Goal: Complete application form

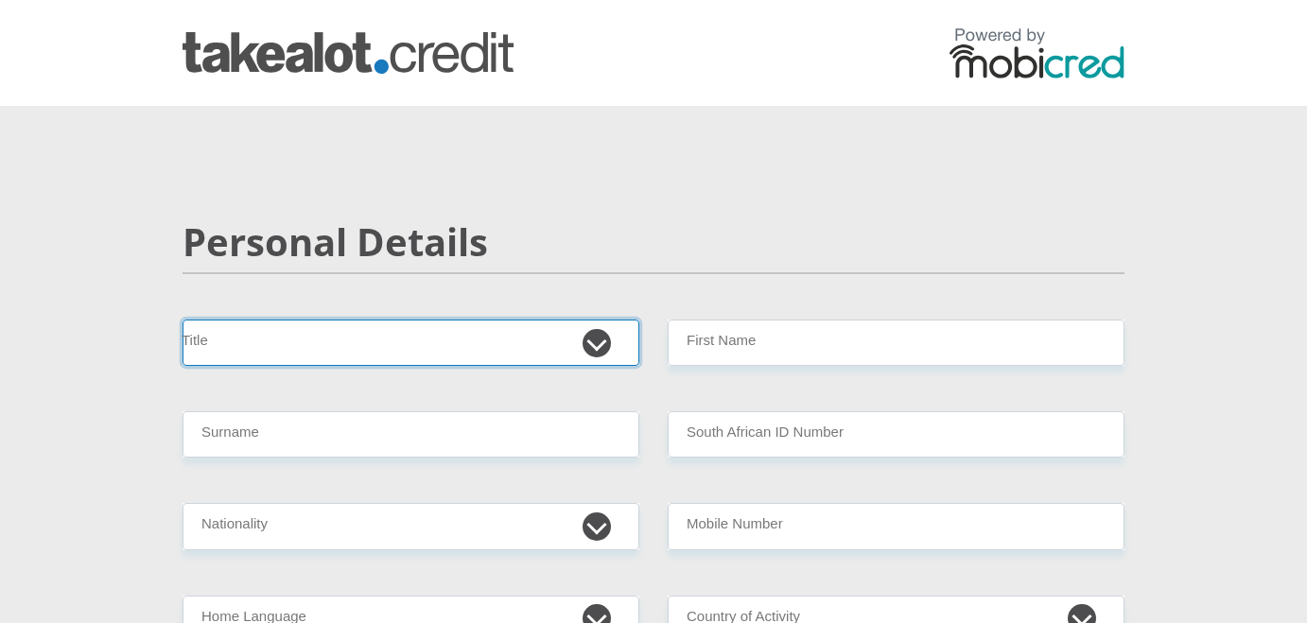
click at [484, 329] on select "Mr Ms Mrs Dr [PERSON_NAME]" at bounding box center [411, 343] width 457 height 46
select select "Ms"
click at [183, 320] on select "Mr Ms Mrs Dr [PERSON_NAME]" at bounding box center [411, 343] width 457 height 46
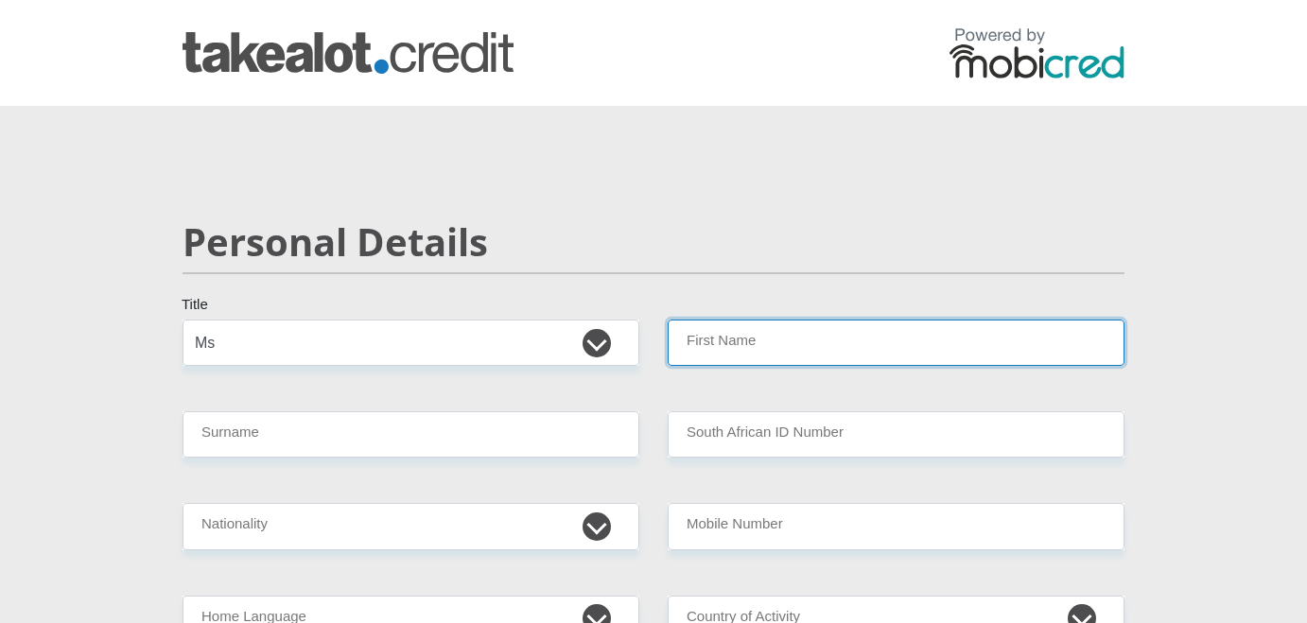
click at [742, 349] on input "First Name" at bounding box center [896, 343] width 457 height 46
type input "Maraine"
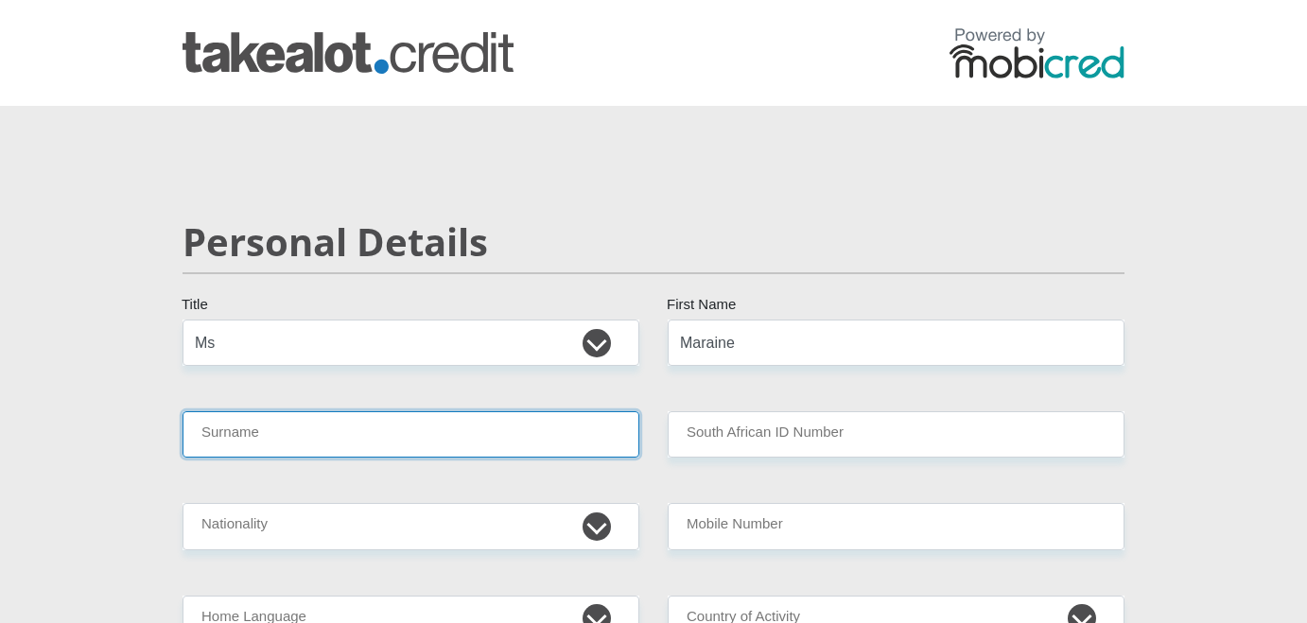
type input "Basson"
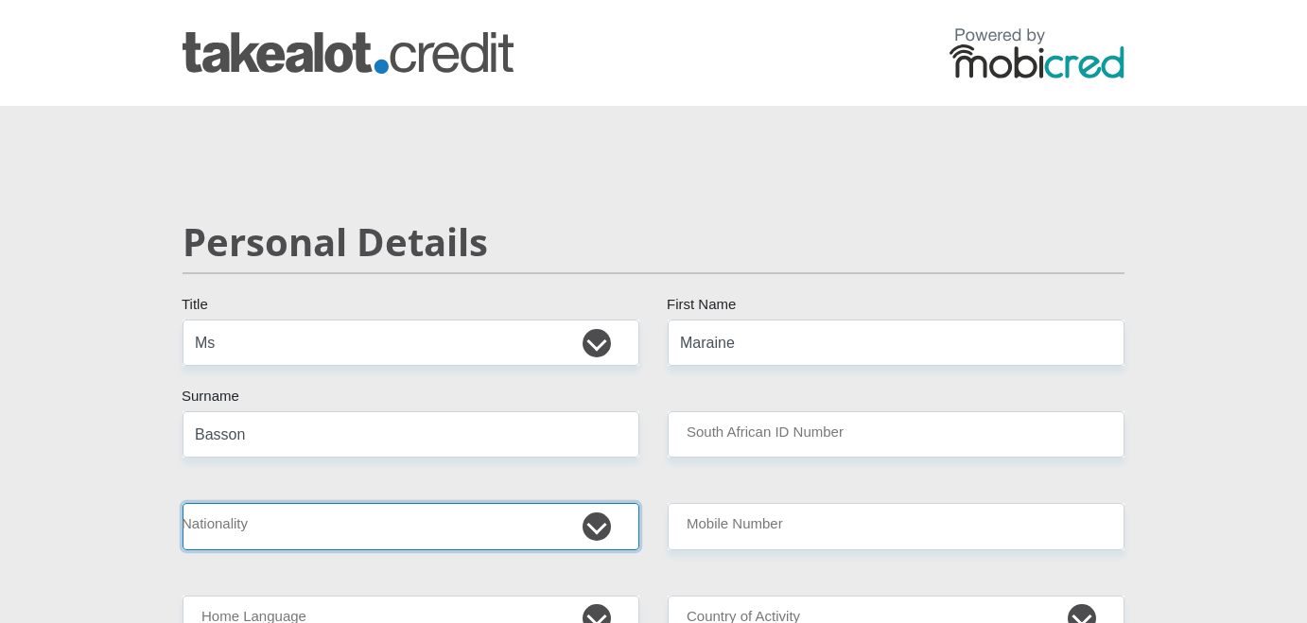
select select "ZAF"
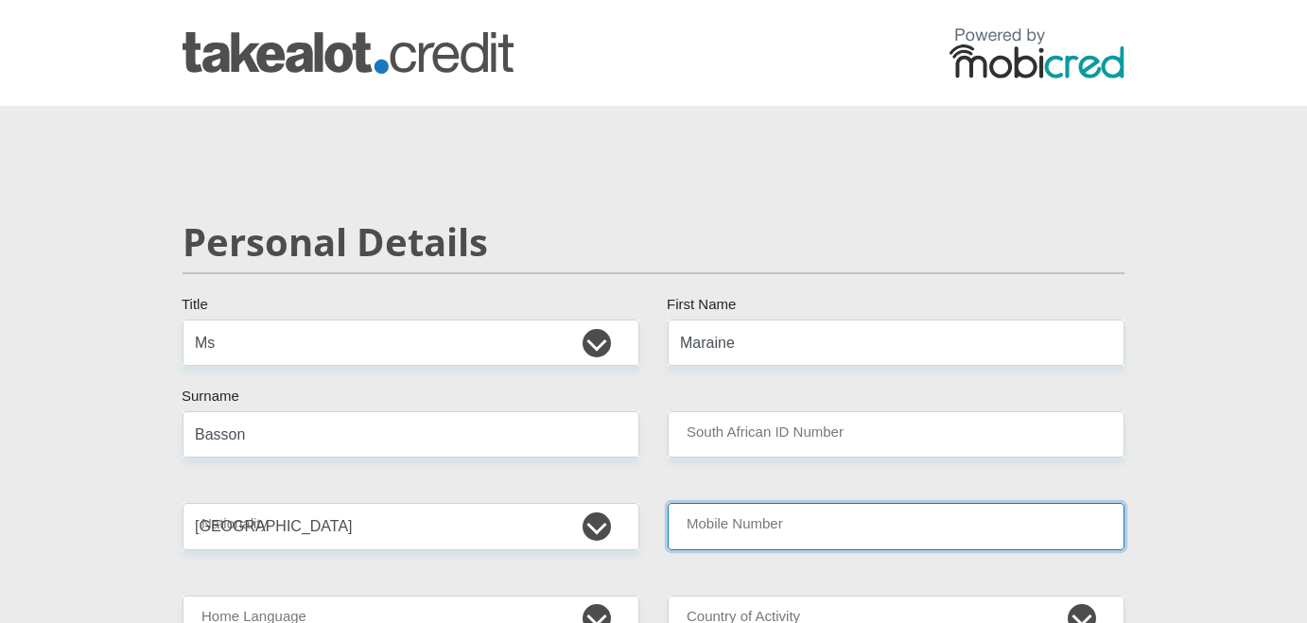
type input "0797043743"
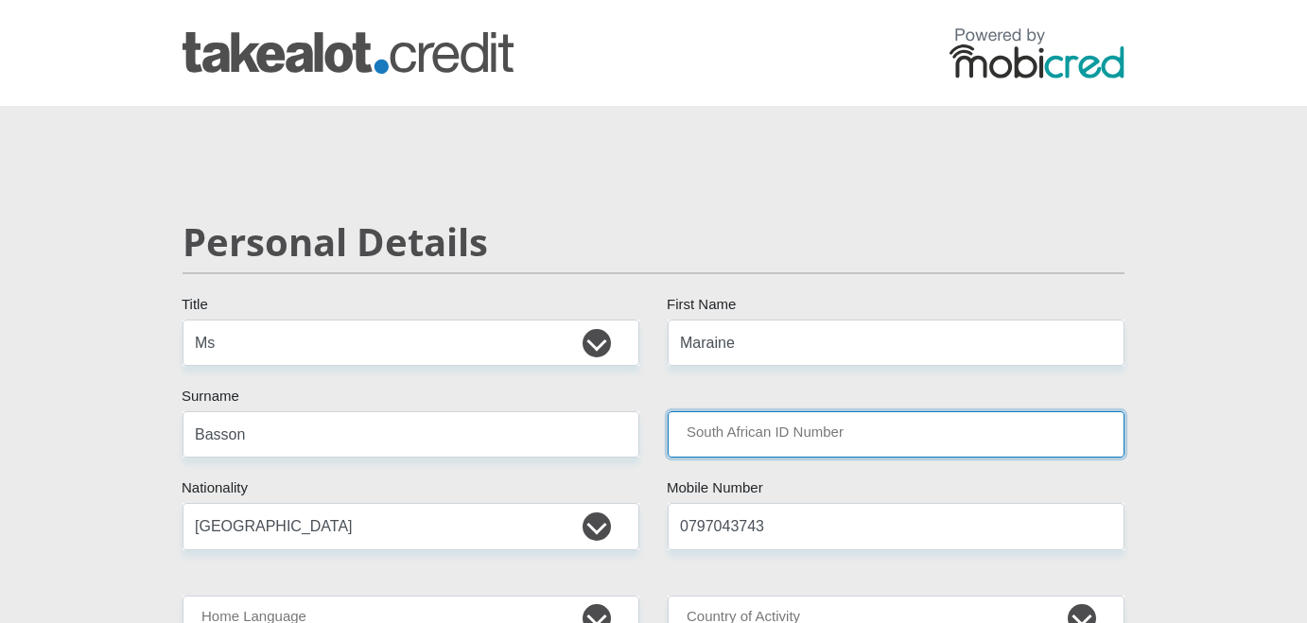
click at [779, 432] on input "South African ID Number" at bounding box center [896, 434] width 457 height 46
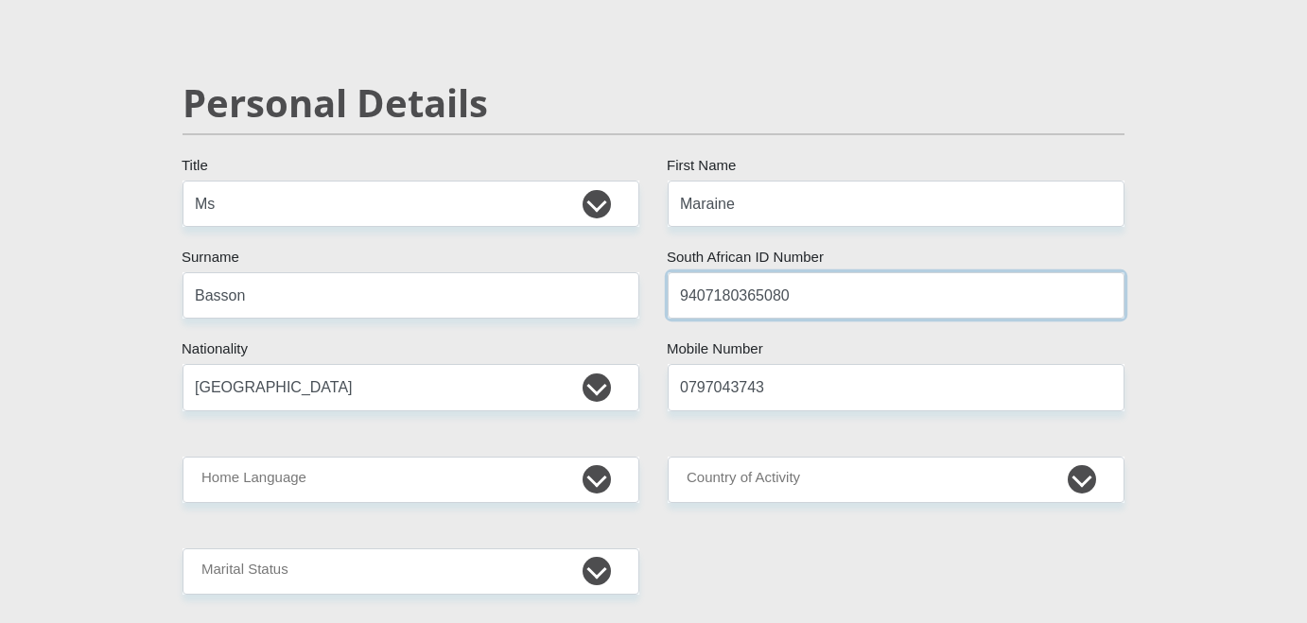
scroll to position [250, 0]
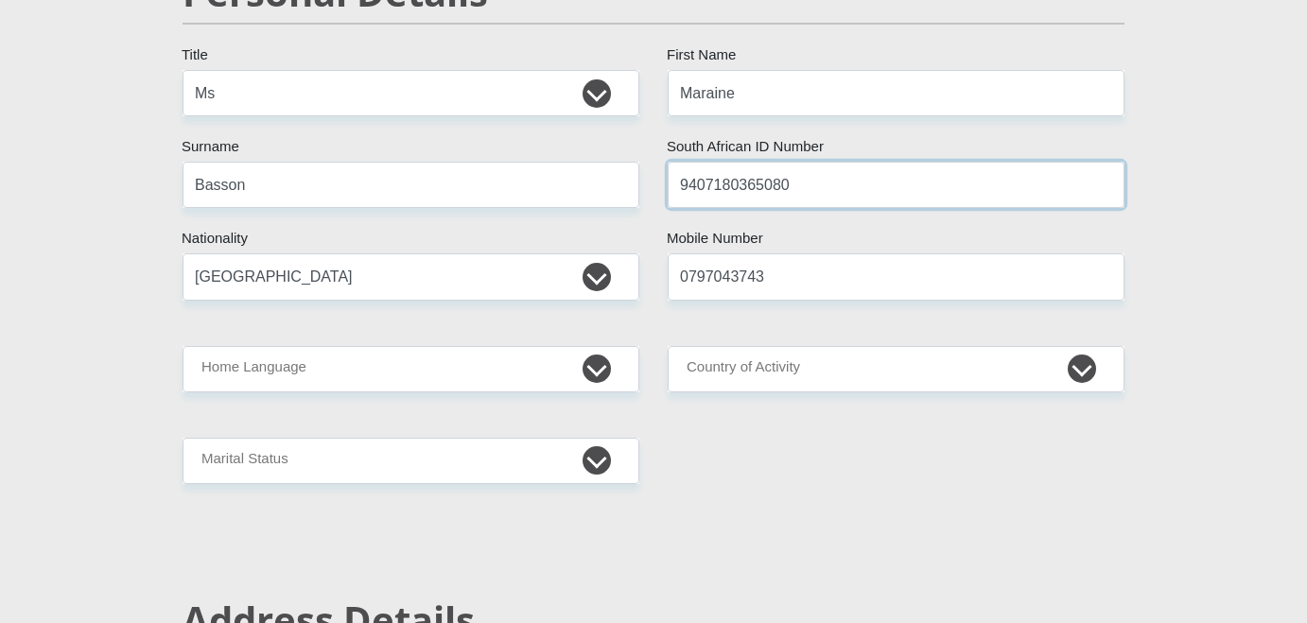
type input "9407180365080"
click at [513, 382] on select "Afrikaans English Sepedi South Ndebele Southern Sotho Swati Tsonga Tswana Venda…" at bounding box center [411, 369] width 457 height 46
select select "eng"
click at [183, 346] on select "Afrikaans English Sepedi South Ndebele Southern Sotho Swati Tsonga Tswana Venda…" at bounding box center [411, 369] width 457 height 46
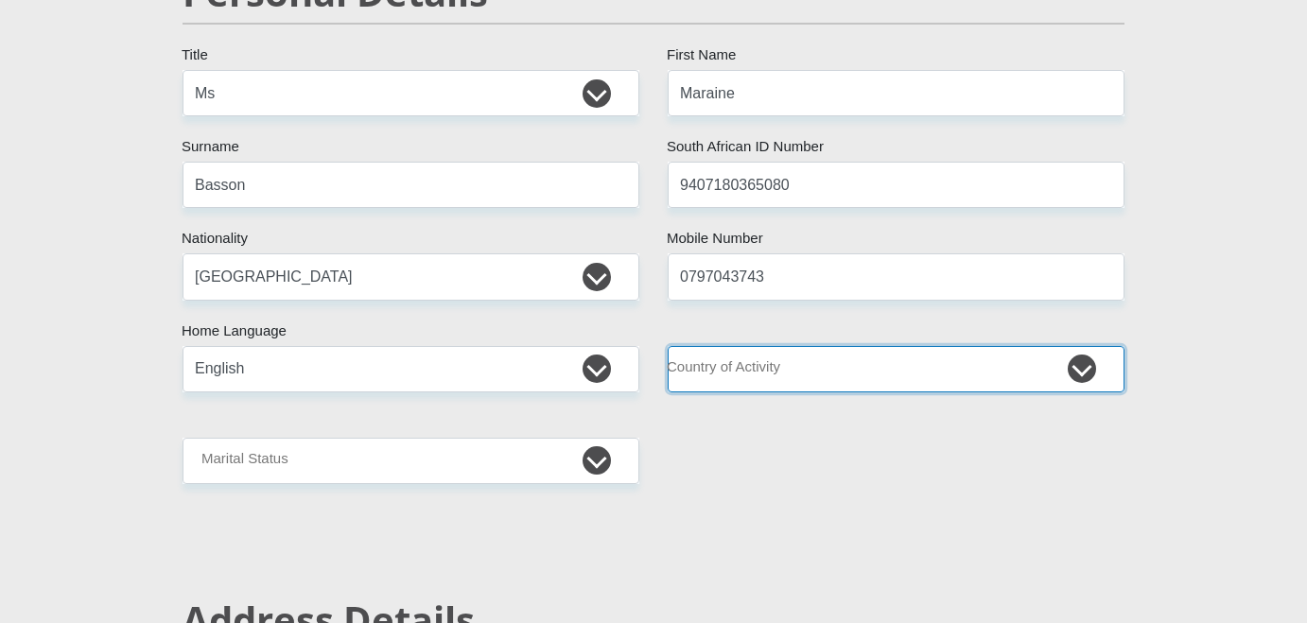
click at [846, 378] on select "[GEOGRAPHIC_DATA] [GEOGRAPHIC_DATA] [GEOGRAPHIC_DATA] [GEOGRAPHIC_DATA] [GEOGRA…" at bounding box center [896, 369] width 457 height 46
select select "ZAF"
click at [668, 346] on select "[GEOGRAPHIC_DATA] [GEOGRAPHIC_DATA] [GEOGRAPHIC_DATA] [GEOGRAPHIC_DATA] [GEOGRA…" at bounding box center [896, 369] width 457 height 46
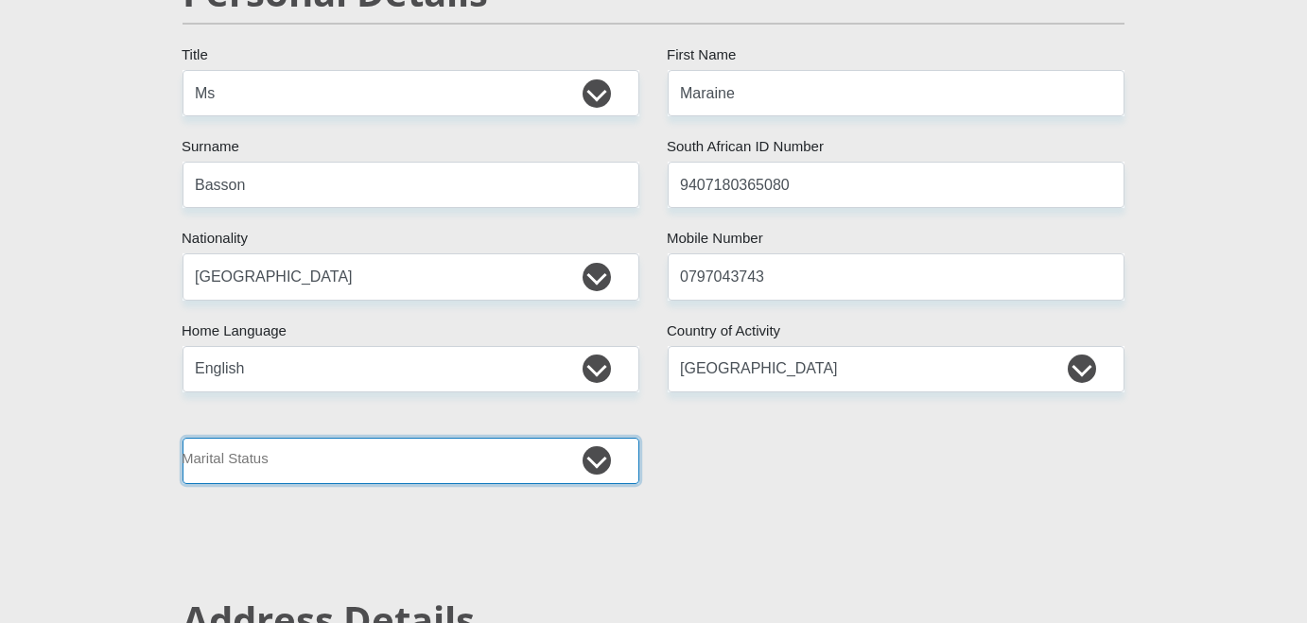
click at [499, 457] on select "Married ANC Single Divorced Widowed Married COP or Customary Law" at bounding box center [411, 461] width 457 height 46
select select "2"
click at [183, 438] on select "Married ANC Single Divorced Widowed Married COP or Customary Law" at bounding box center [411, 461] width 457 height 46
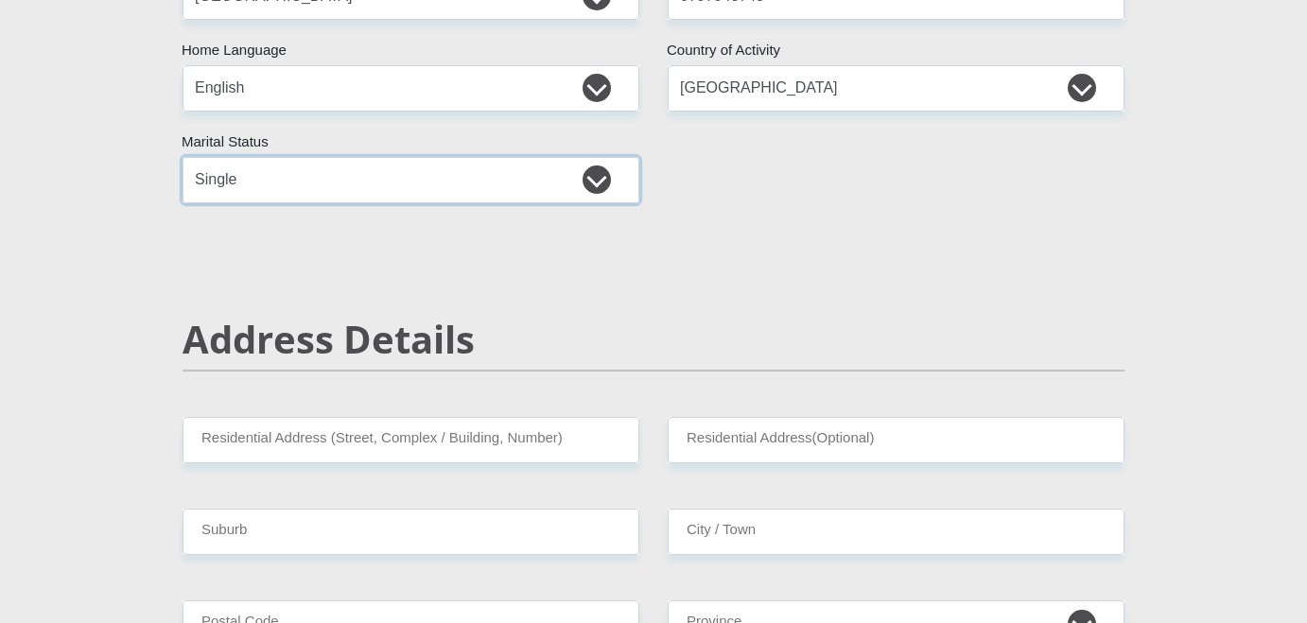
scroll to position [543, 0]
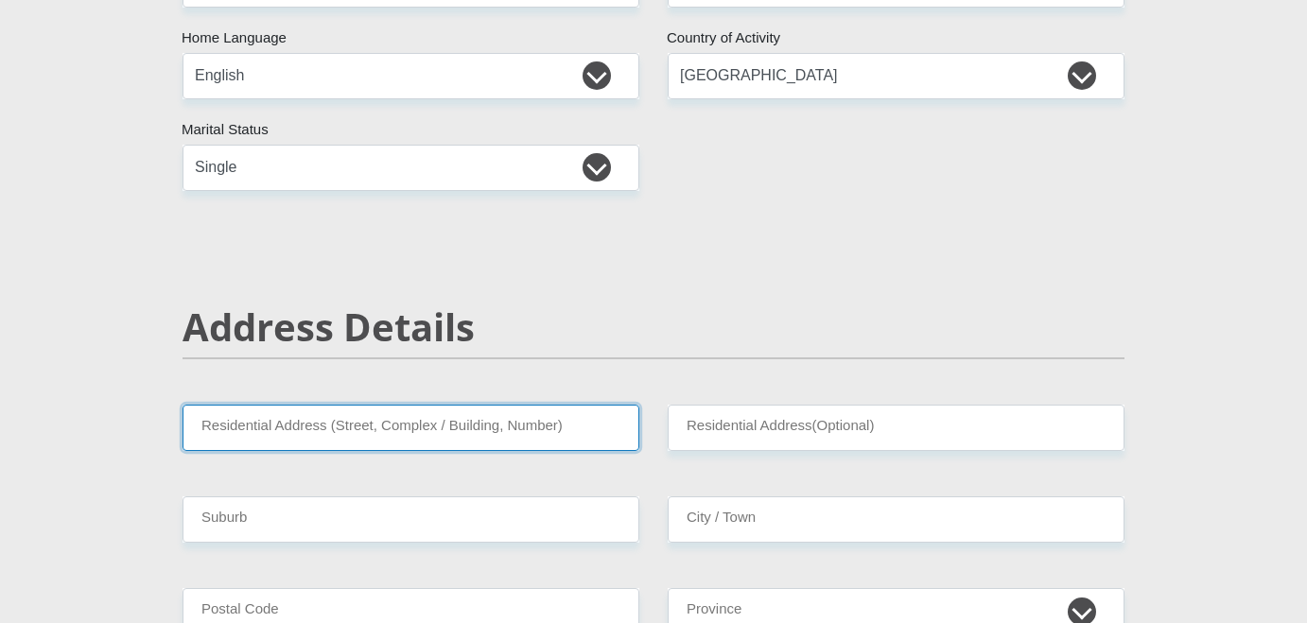
click at [469, 427] on input "Residential Address (Street, Complex / Building, Number)" at bounding box center [411, 428] width 457 height 46
type input "[STREET_ADDRESS]"
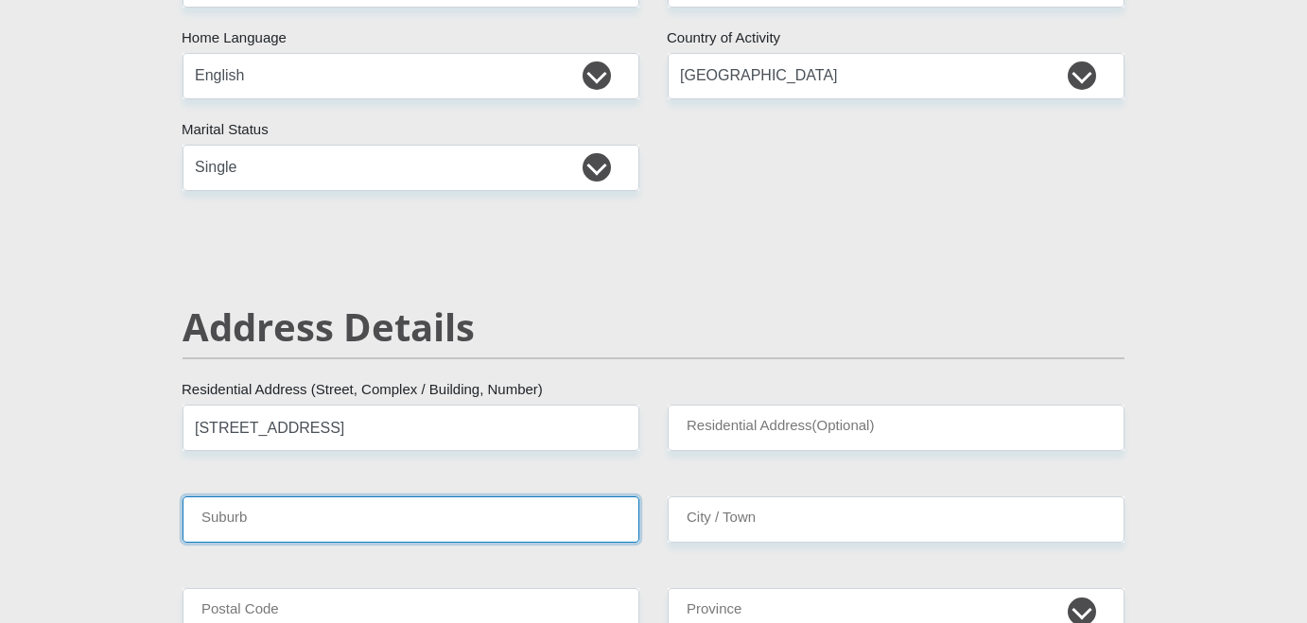
type input "[GEOGRAPHIC_DATA]"
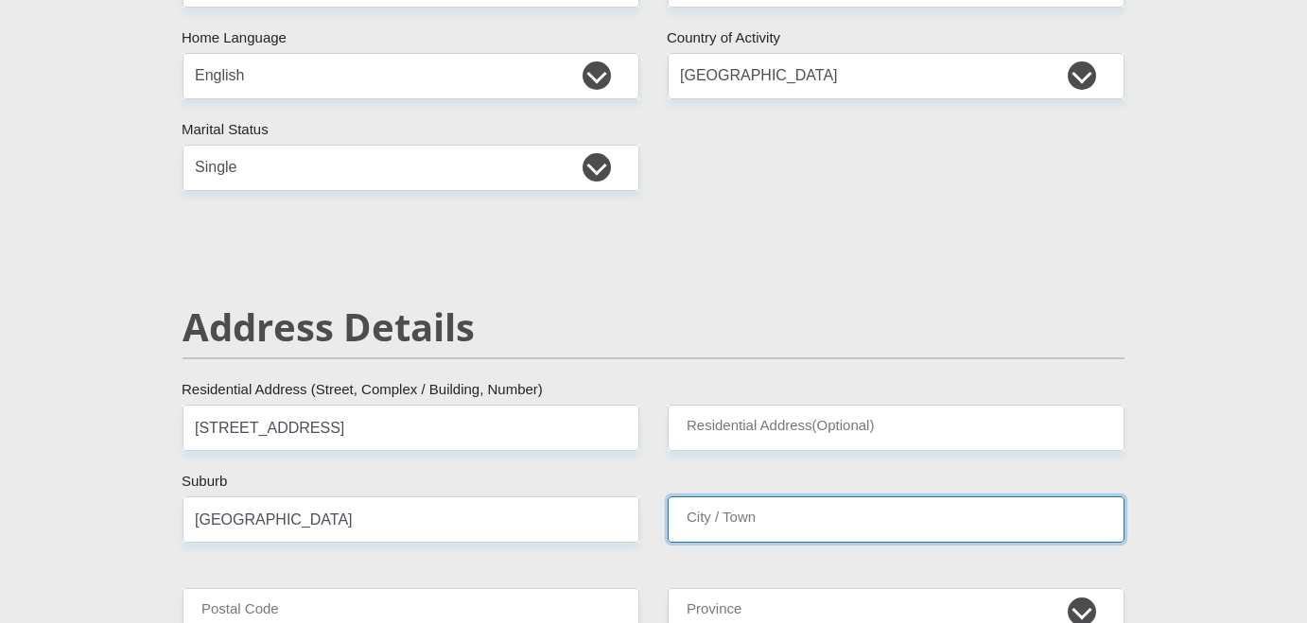
type input "[GEOGRAPHIC_DATA]"
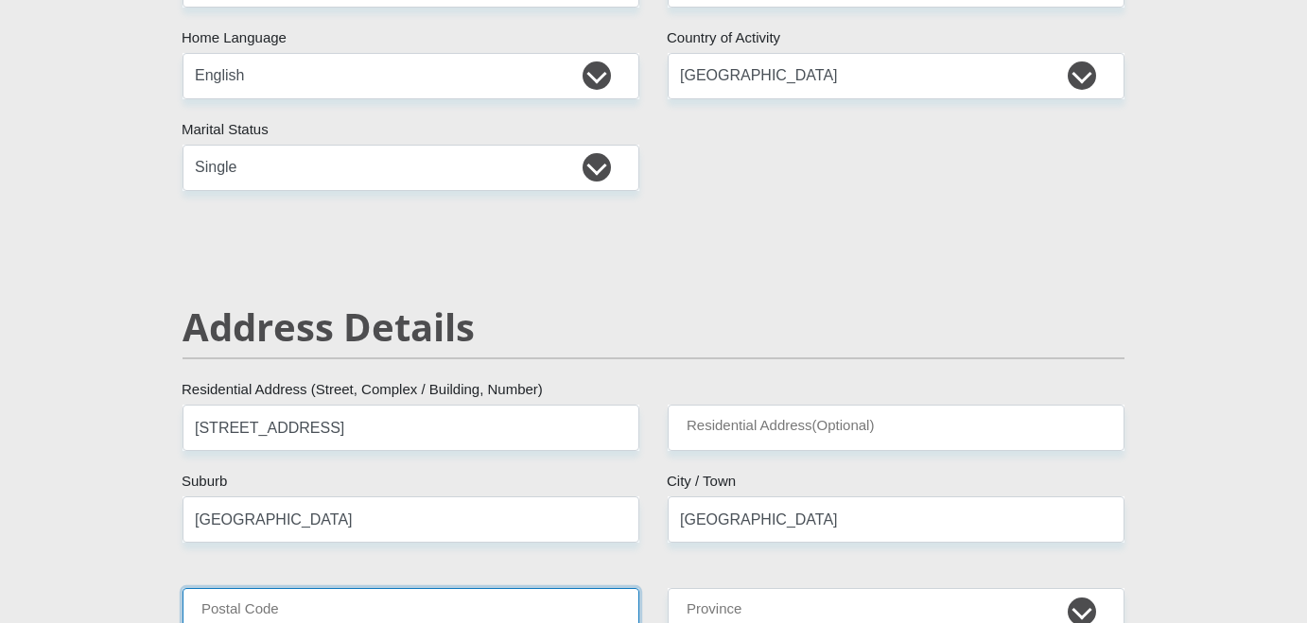
type input "7915"
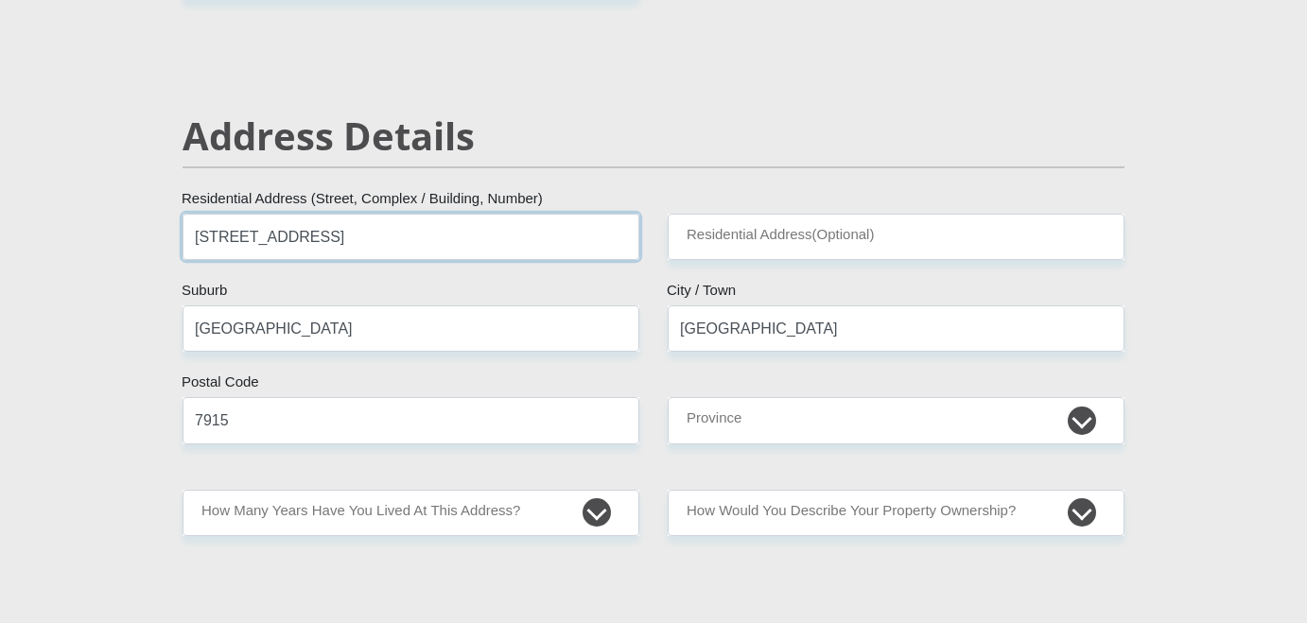
scroll to position [749, 0]
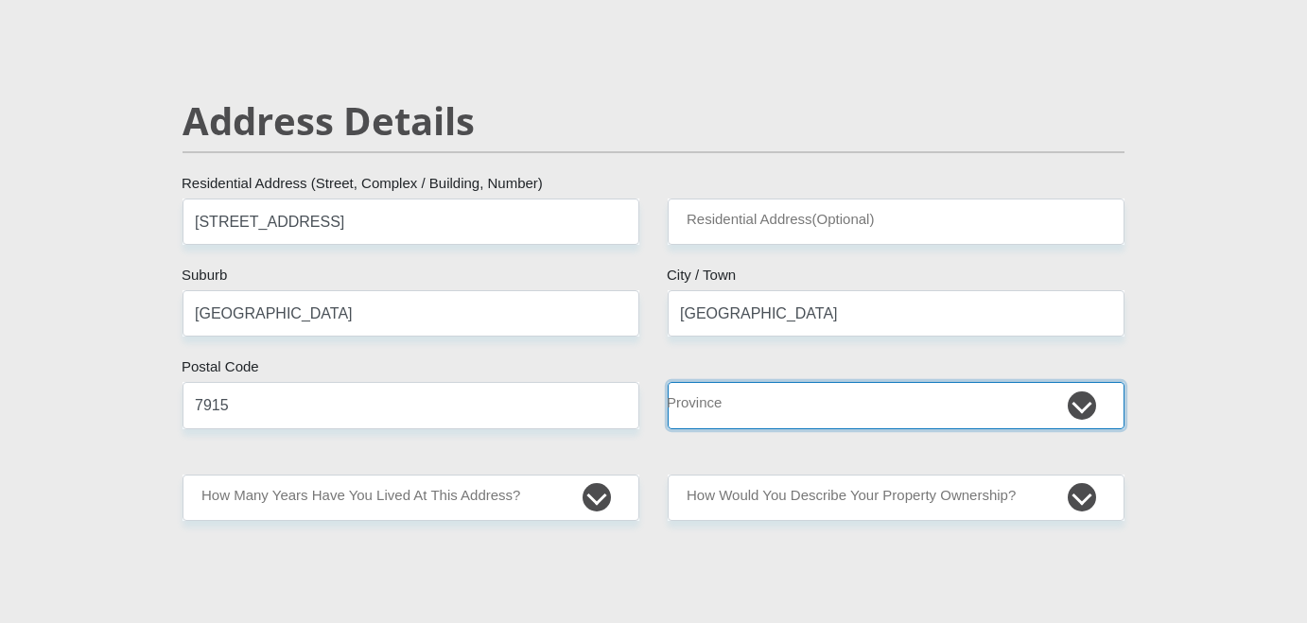
click at [737, 419] on select "Eastern Cape Free State [GEOGRAPHIC_DATA] [GEOGRAPHIC_DATA][DATE] [GEOGRAPHIC_D…" at bounding box center [896, 405] width 457 height 46
select select "Western Cape"
click at [668, 382] on select "Eastern Cape Free State [GEOGRAPHIC_DATA] [GEOGRAPHIC_DATA][DATE] [GEOGRAPHIC_D…" at bounding box center [896, 405] width 457 height 46
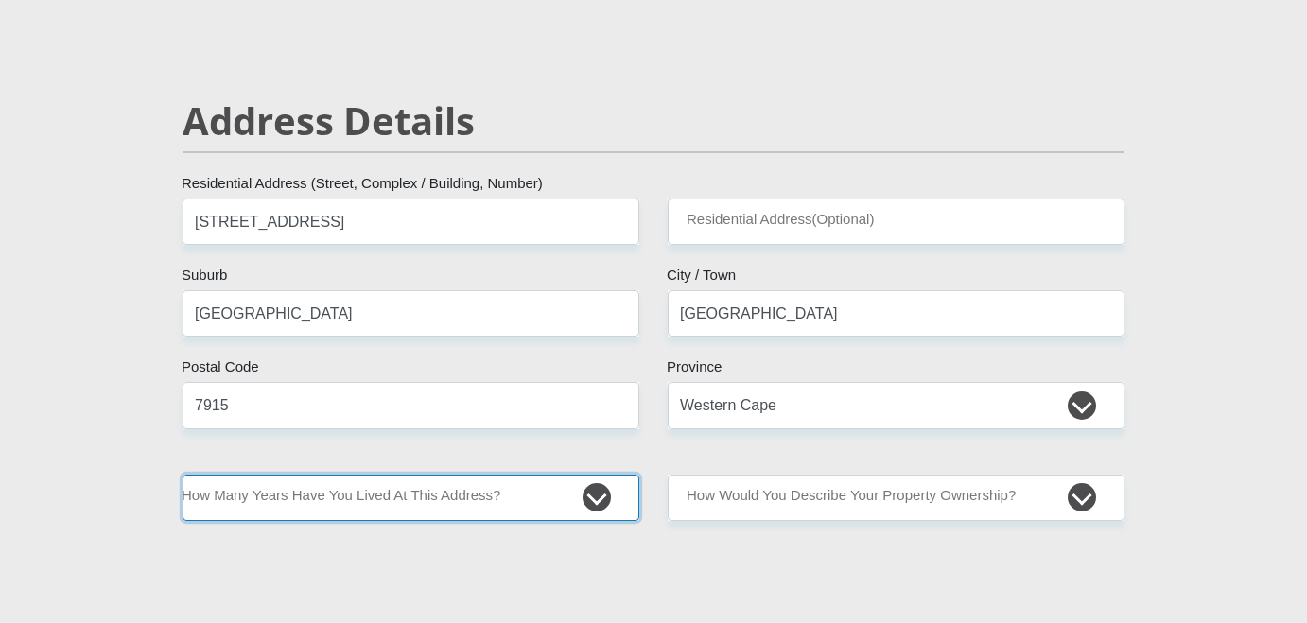
click at [551, 506] on select "less than 1 year 1-3 years 3-5 years 5+ years" at bounding box center [411, 498] width 457 height 46
select select "2"
click at [183, 475] on select "less than 1 year 1-3 years 3-5 years 5+ years" at bounding box center [411, 498] width 457 height 46
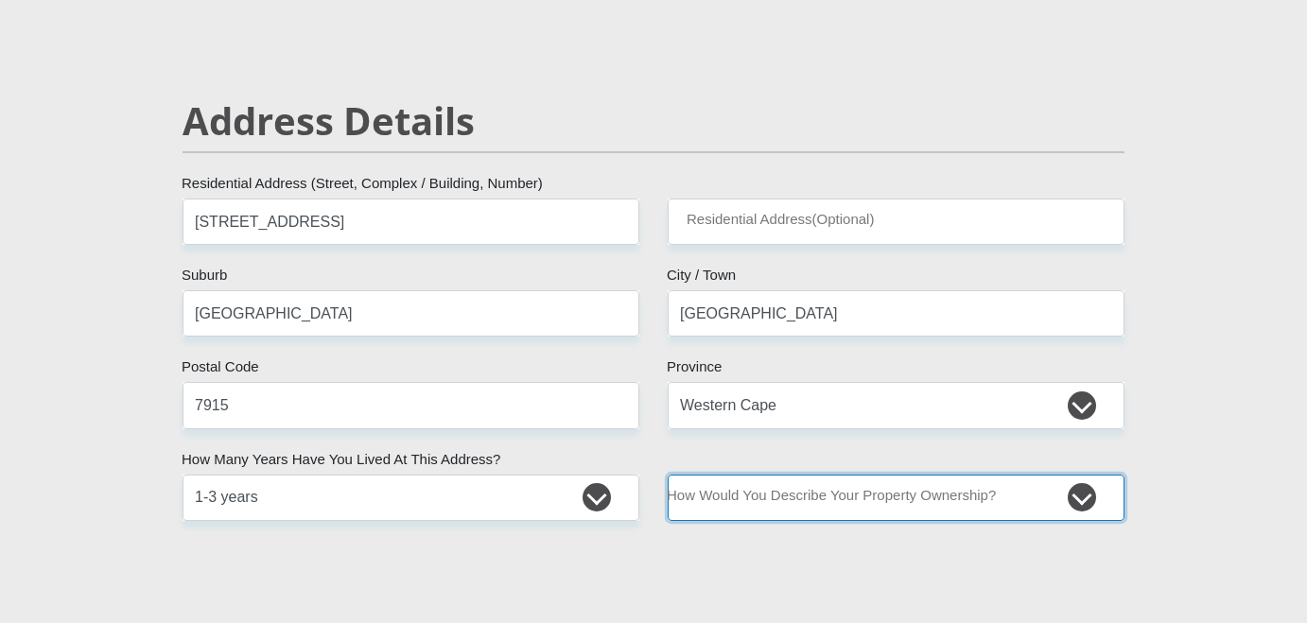
click at [831, 509] on select "Owned Rented Family Owned Company Dwelling" at bounding box center [896, 498] width 457 height 46
select select "Rented"
click at [668, 475] on select "Owned Rented Family Owned Company Dwelling" at bounding box center [896, 498] width 457 height 46
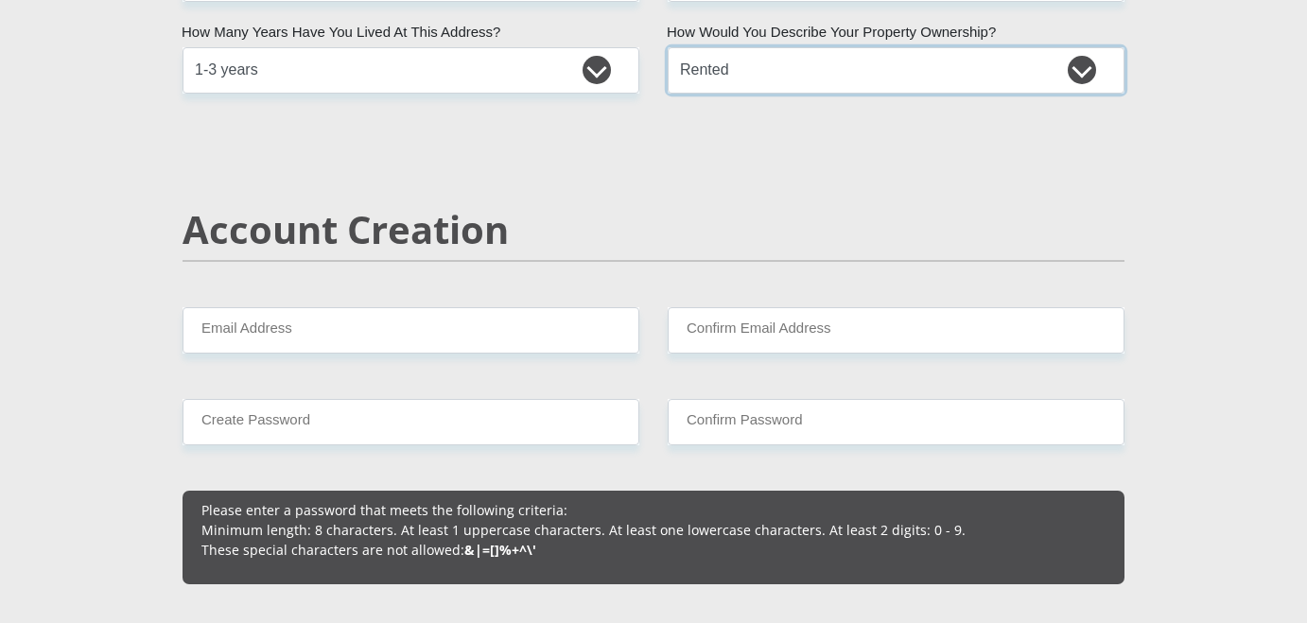
scroll to position [1251, 0]
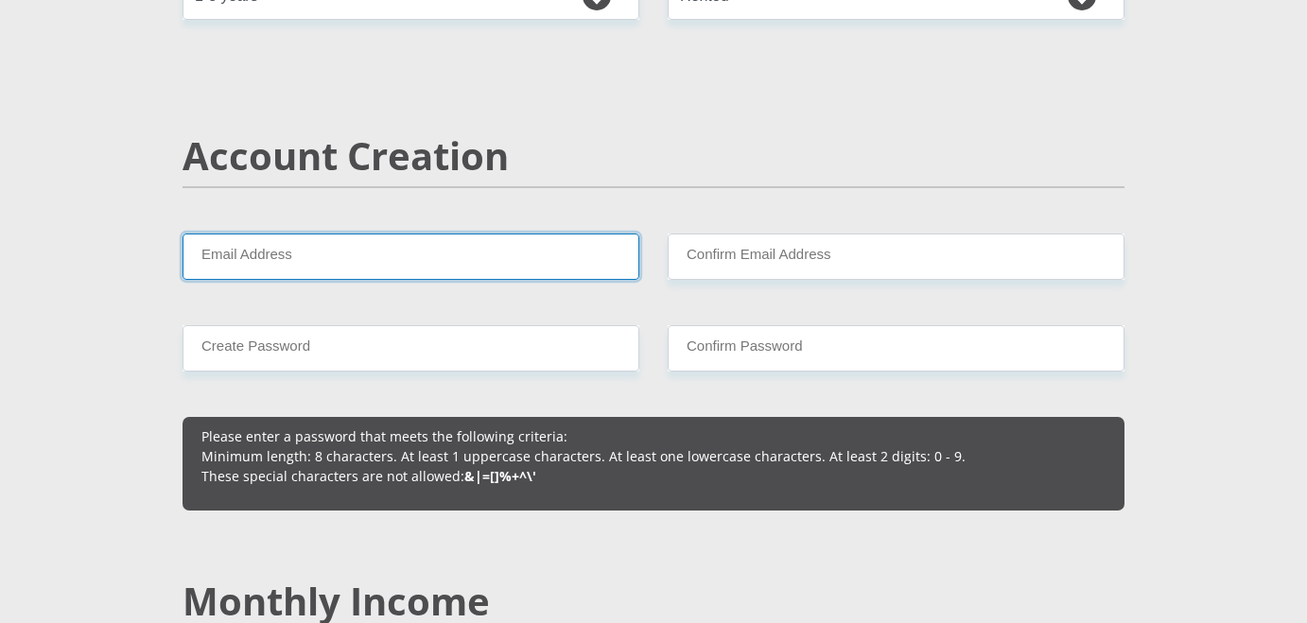
click at [554, 252] on input "Email Address" at bounding box center [411, 257] width 457 height 46
type input "[EMAIL_ADDRESS][DOMAIN_NAME]"
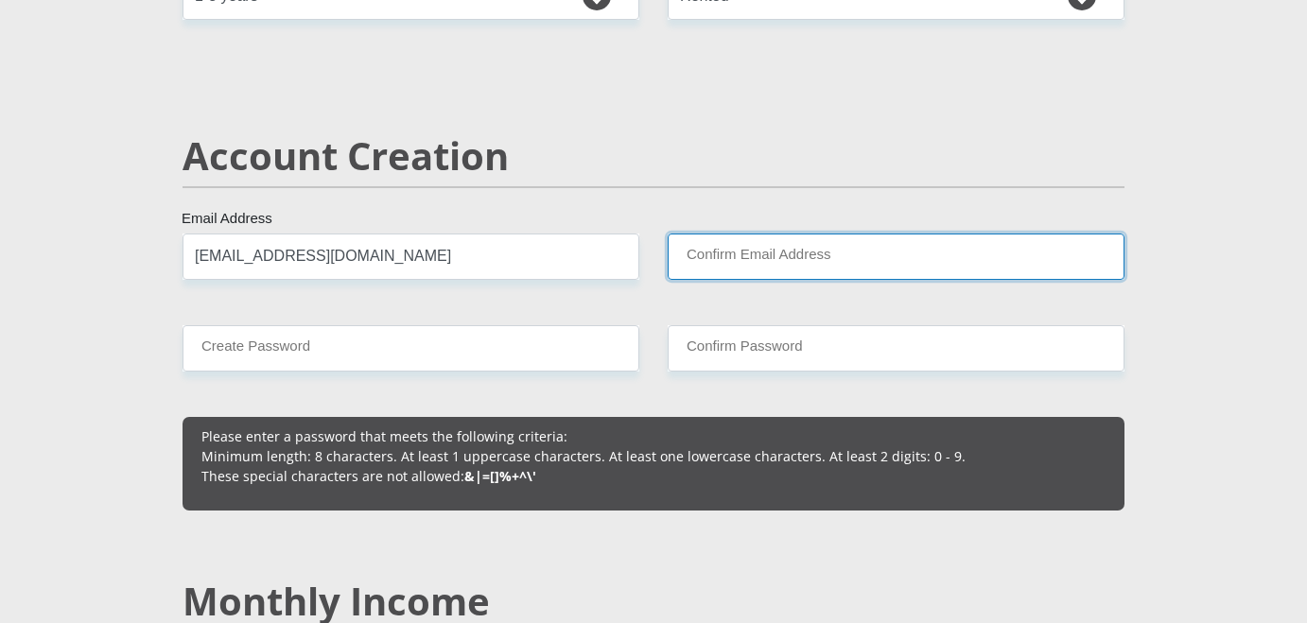
type input "[EMAIL_ADDRESS][DOMAIN_NAME]"
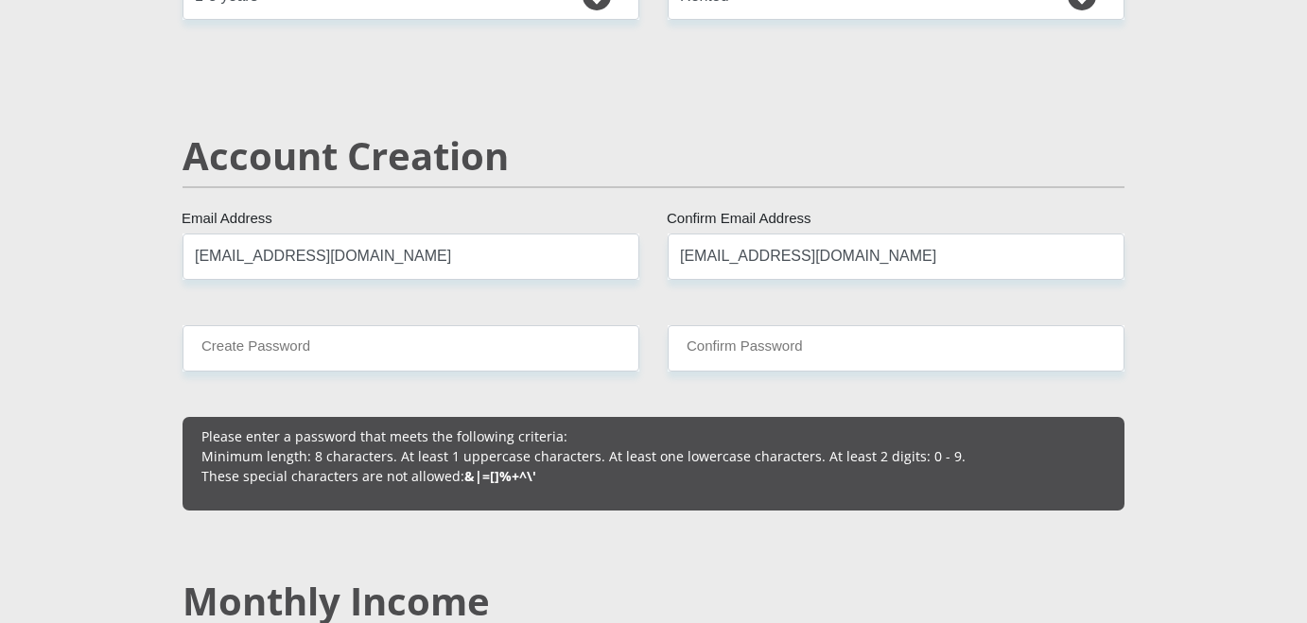
type input "0797043743"
type input "Maraine"
type input "Basson"
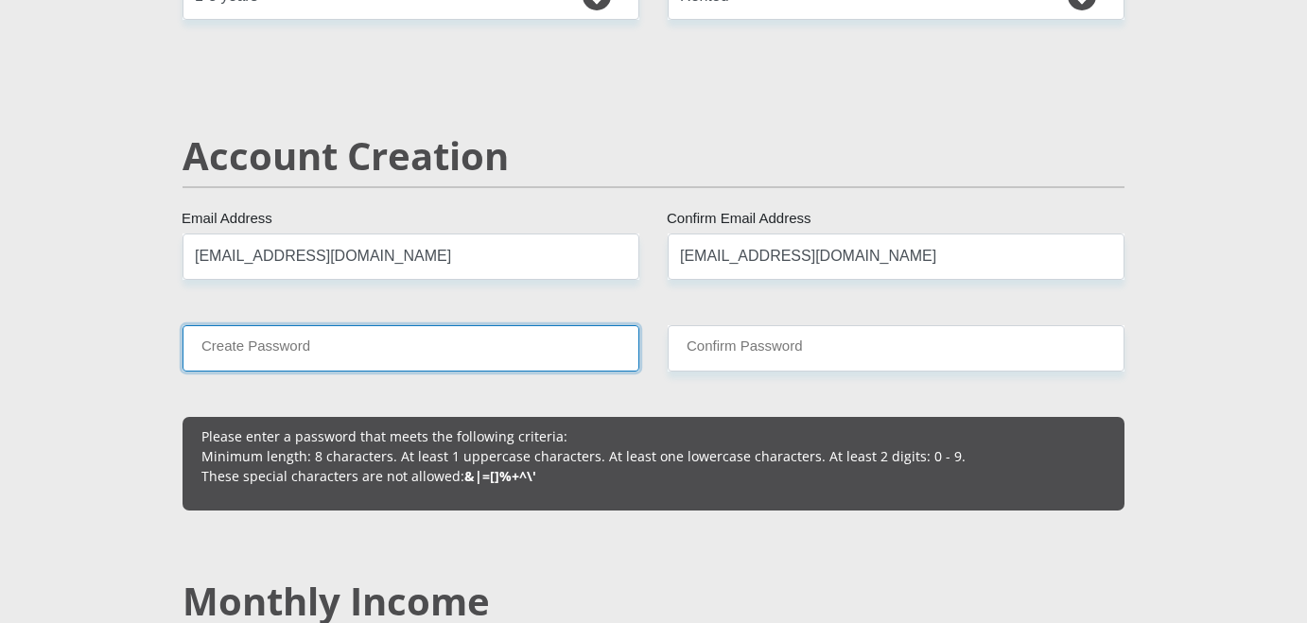
click at [394, 346] on input "Create Password" at bounding box center [411, 348] width 457 height 46
type input "Scorpio2025!"
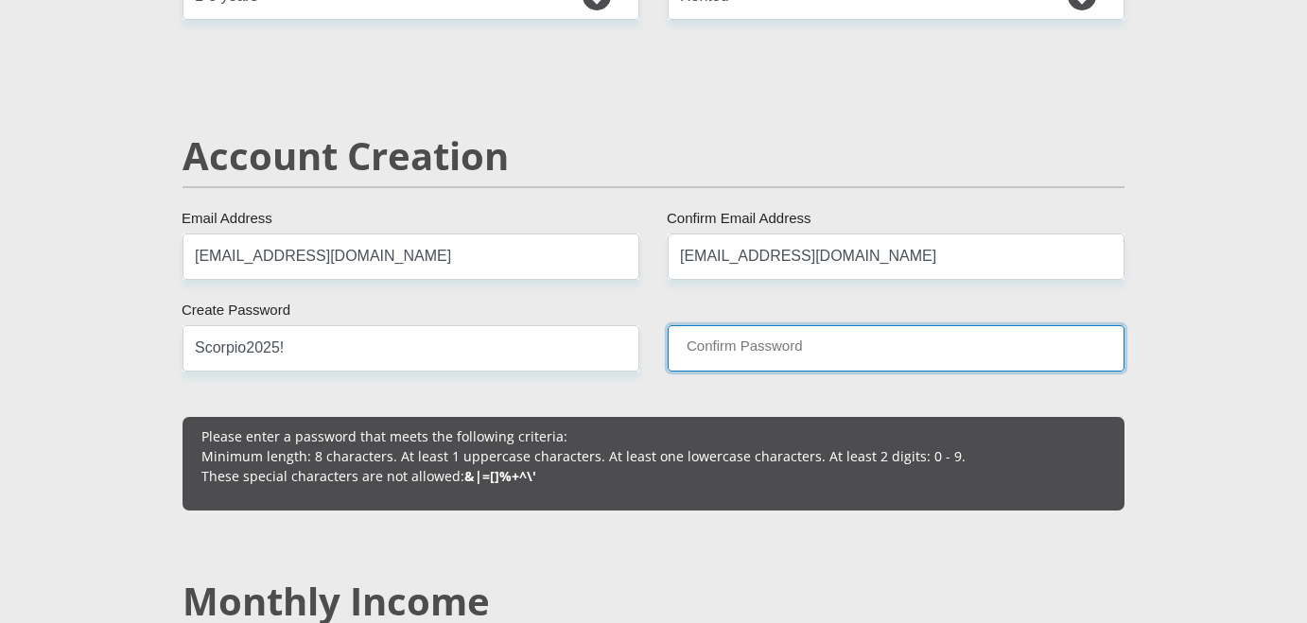
click at [828, 338] on input "Confirm Password" at bounding box center [896, 348] width 457 height 46
type input "Scorpio2025!"
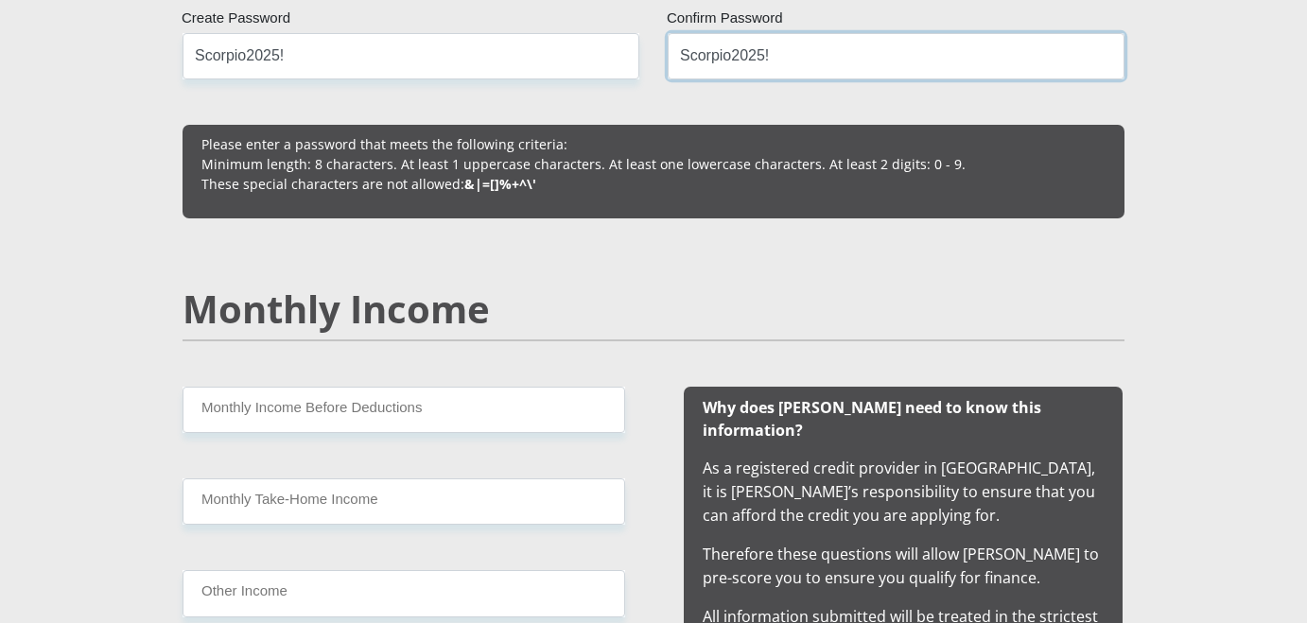
scroll to position [1549, 0]
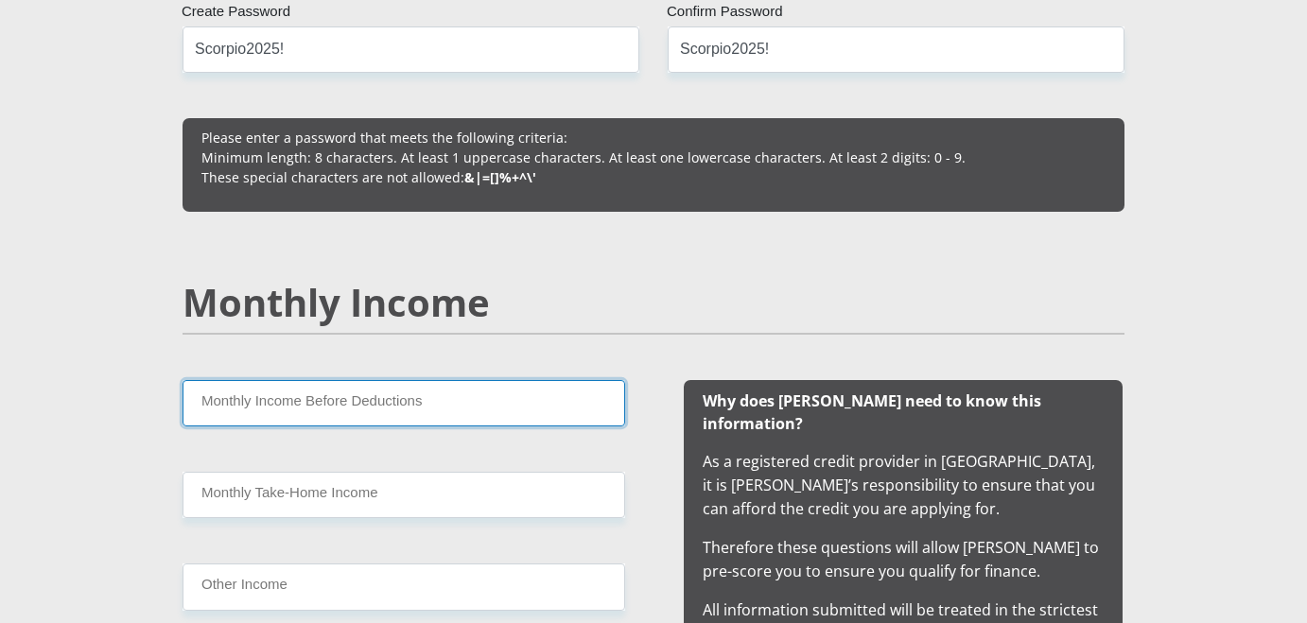
click at [502, 398] on input "Monthly Income Before Deductions" at bounding box center [404, 403] width 443 height 46
type input "50000"
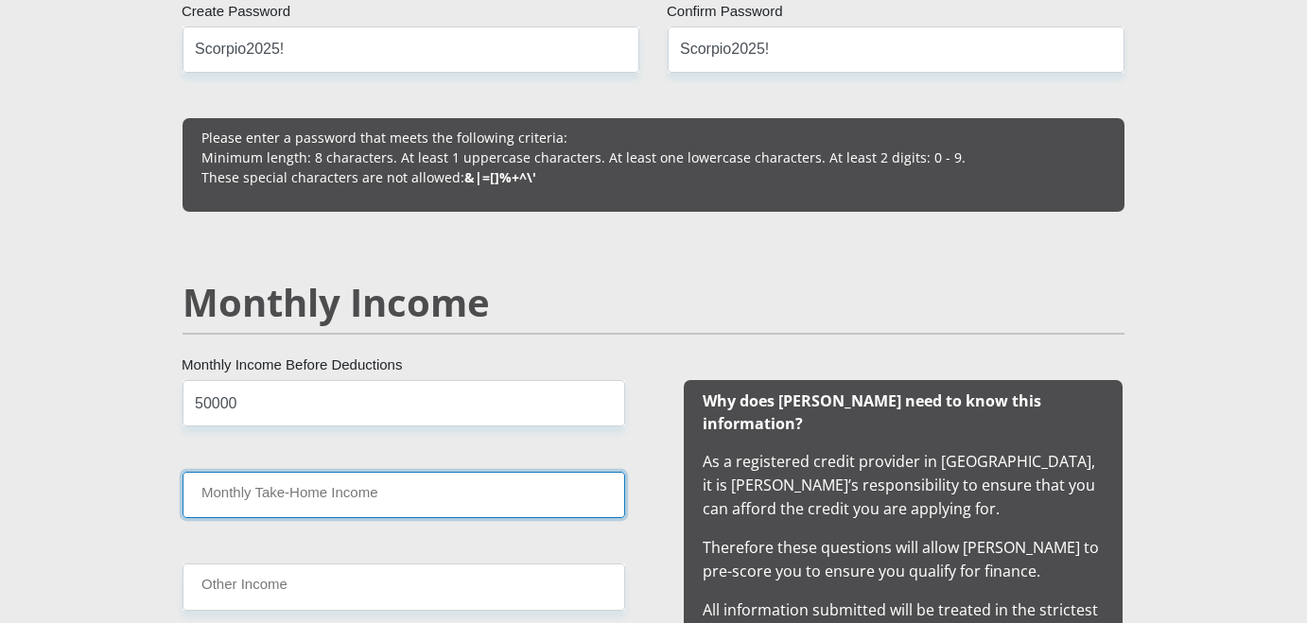
click at [357, 505] on input "Monthly Take-Home Income" at bounding box center [404, 495] width 443 height 46
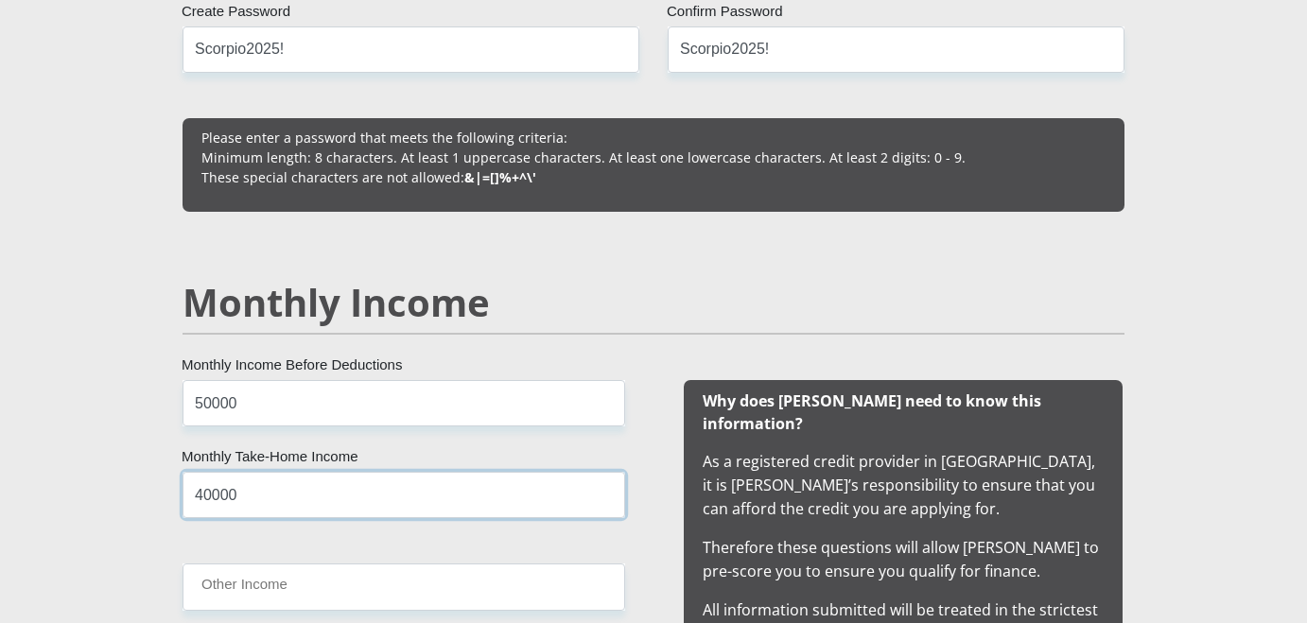
click at [258, 496] on input "40000" at bounding box center [404, 495] width 443 height 46
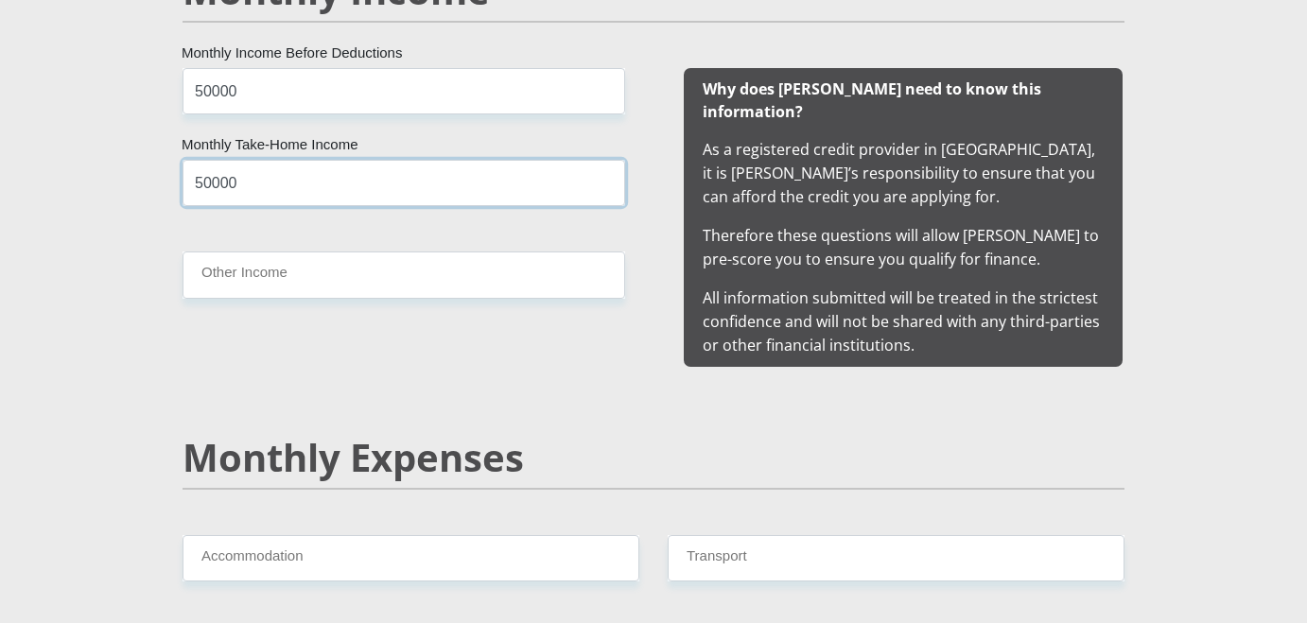
scroll to position [1861, 0]
type input "50000"
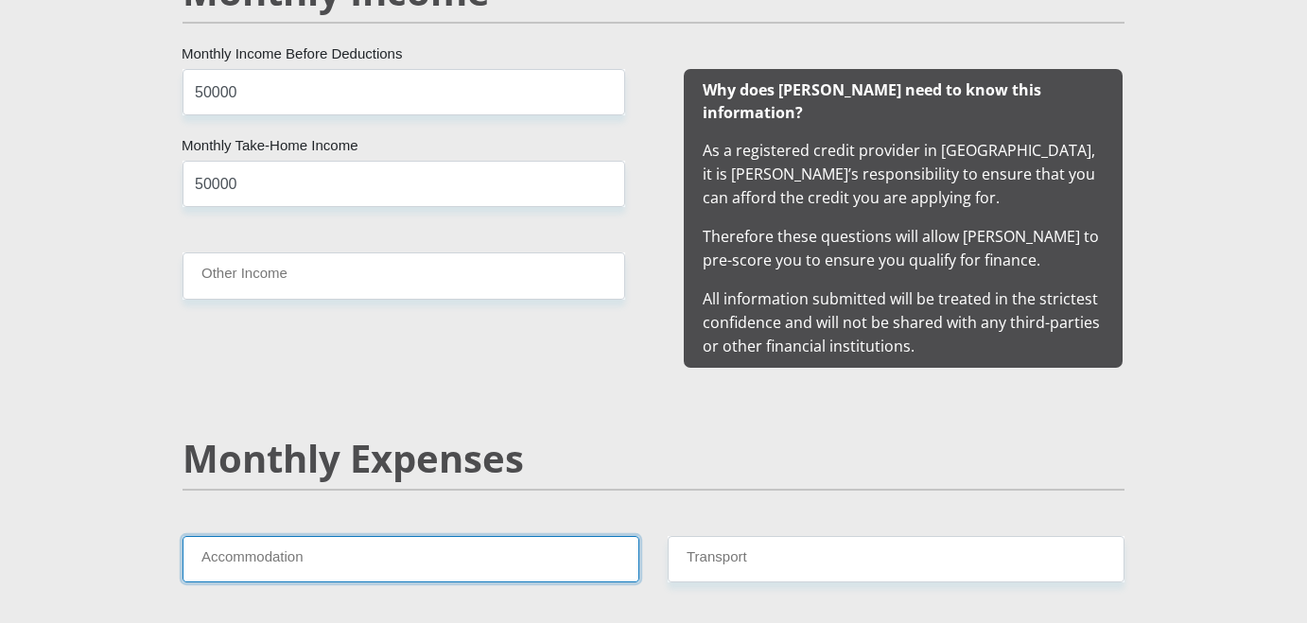
click at [324, 548] on input "Accommodation" at bounding box center [411, 559] width 457 height 46
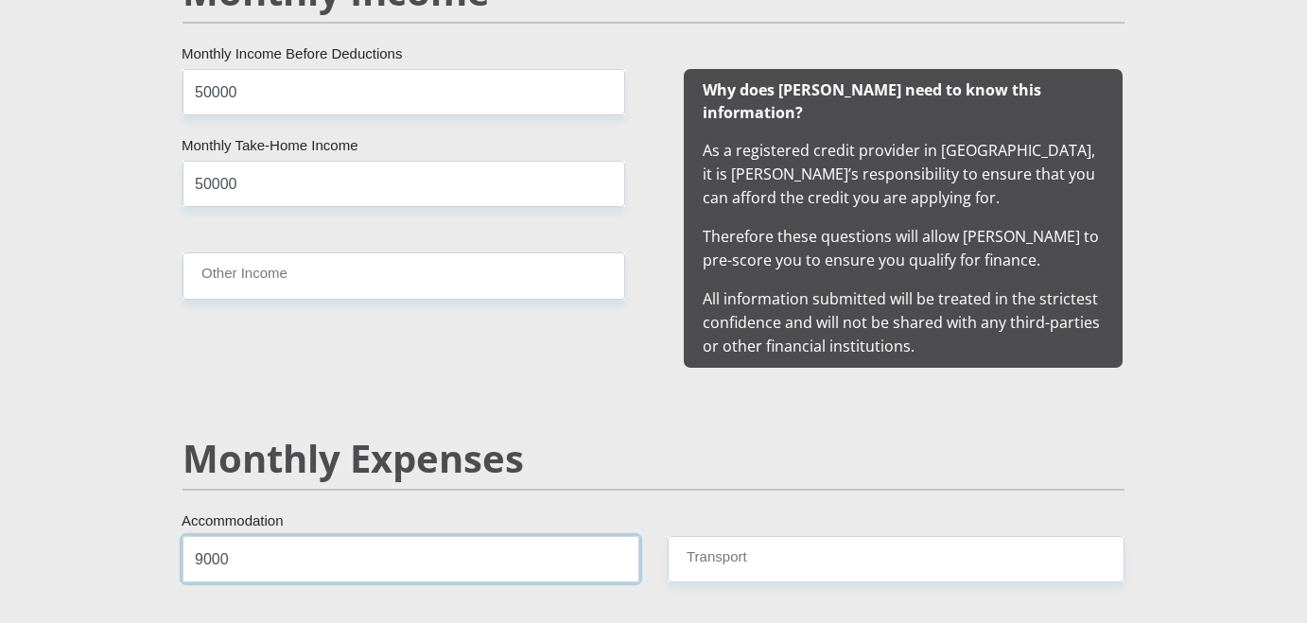
type input "9000"
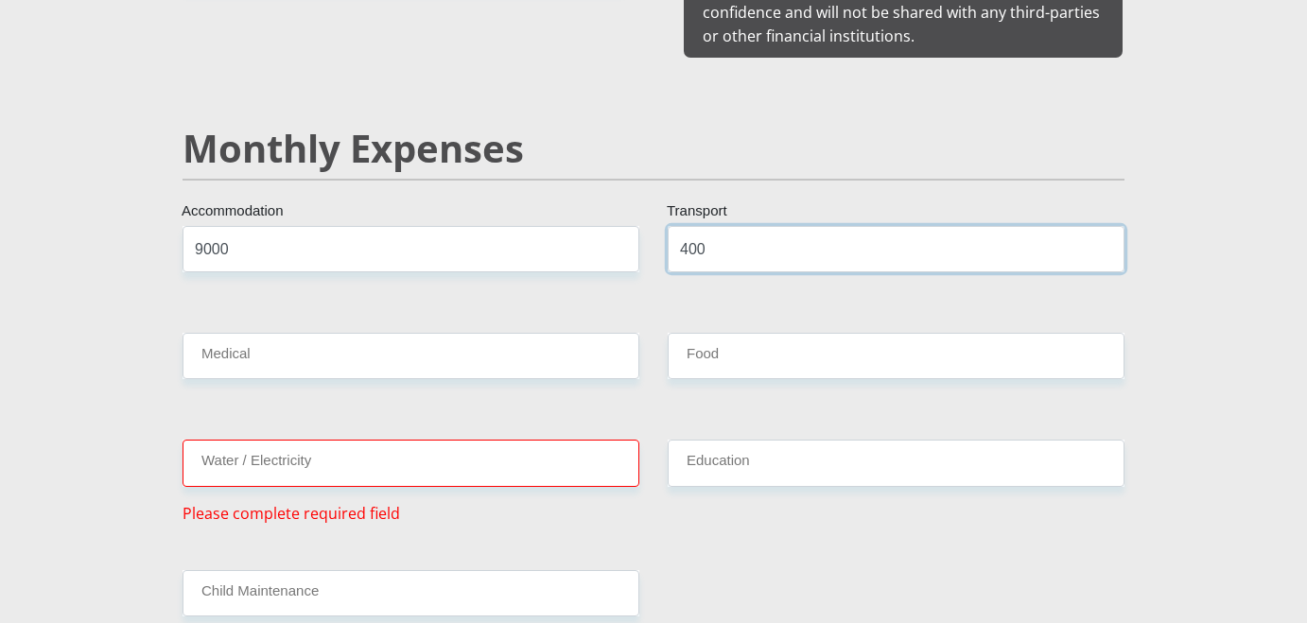
scroll to position [2173, 0]
type input "400"
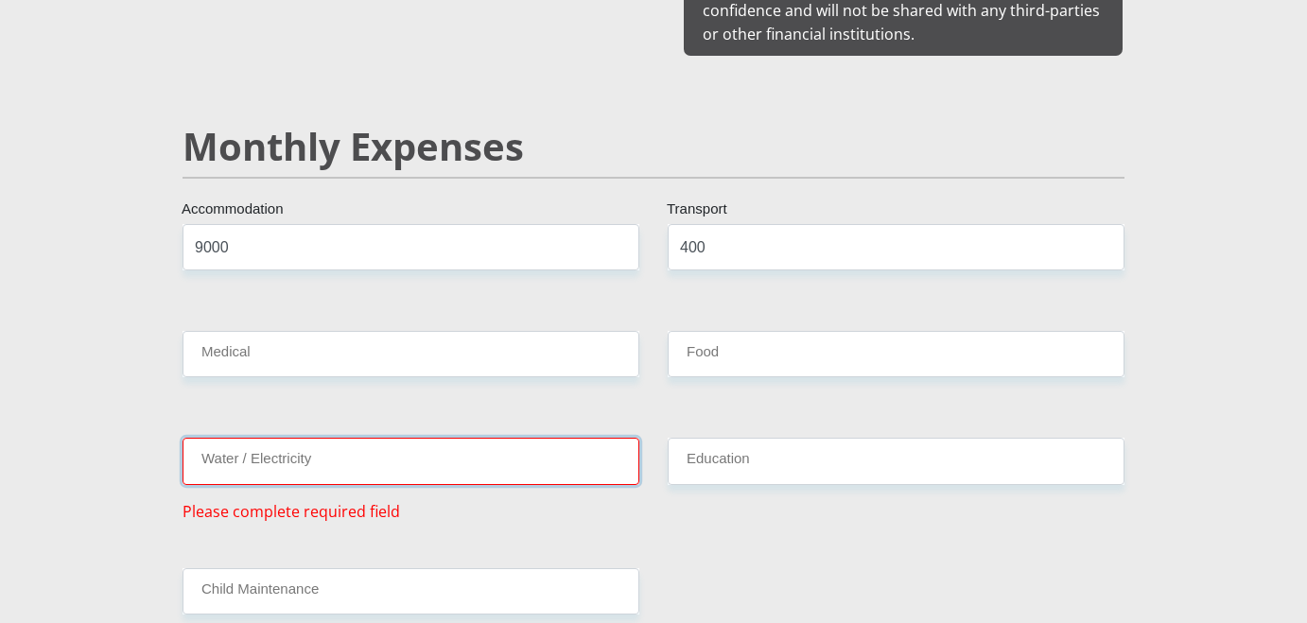
click at [460, 442] on input "Water / Electricity" at bounding box center [411, 461] width 457 height 46
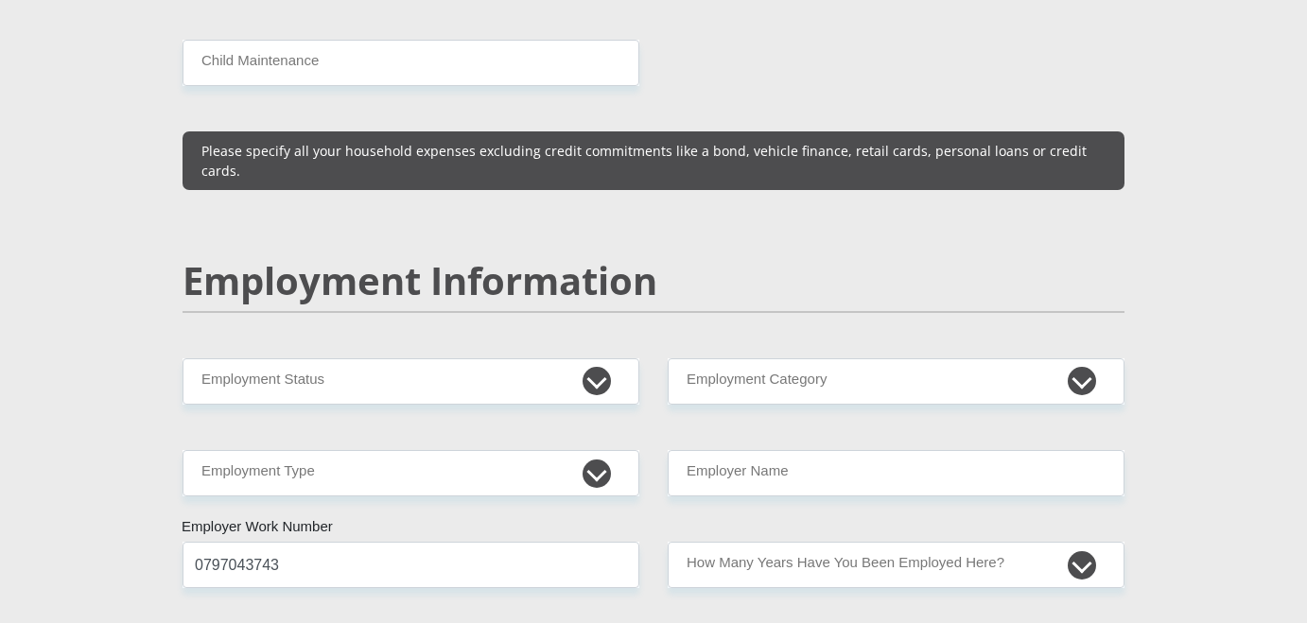
scroll to position [2691, 0]
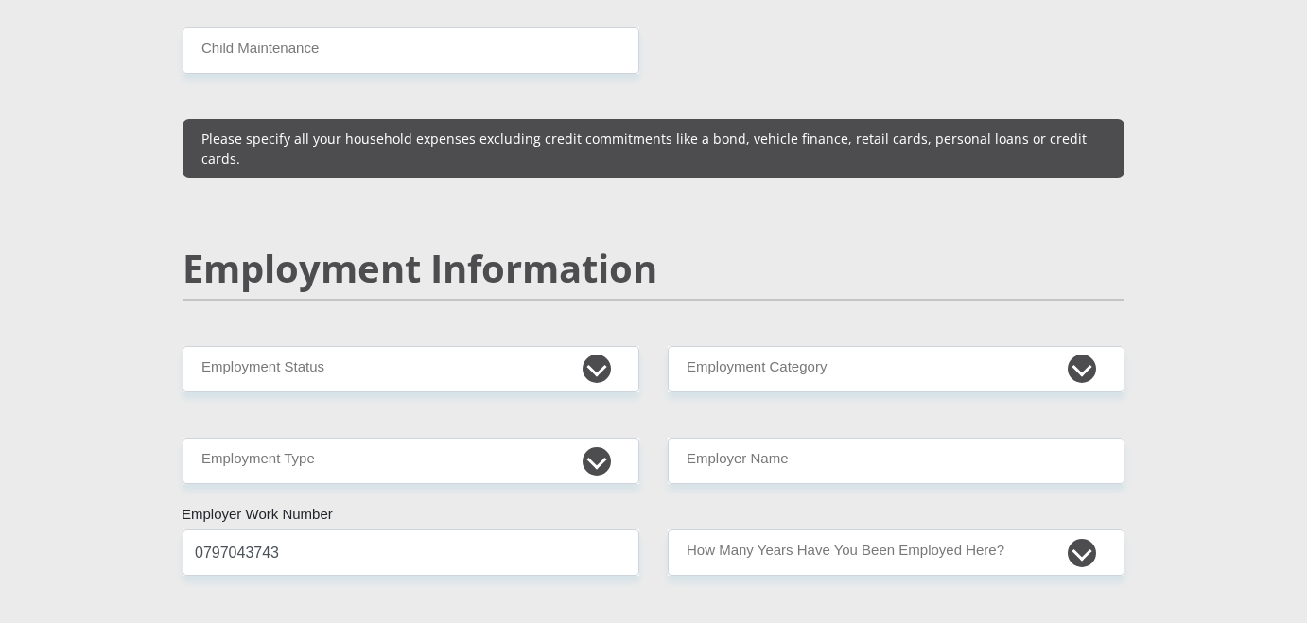
type input "500"
click at [558, 346] on select "Permanent/Full-time Part-time/Casual [DEMOGRAPHIC_DATA] Worker Self-Employed Ho…" at bounding box center [411, 369] width 457 height 46
select select "1"
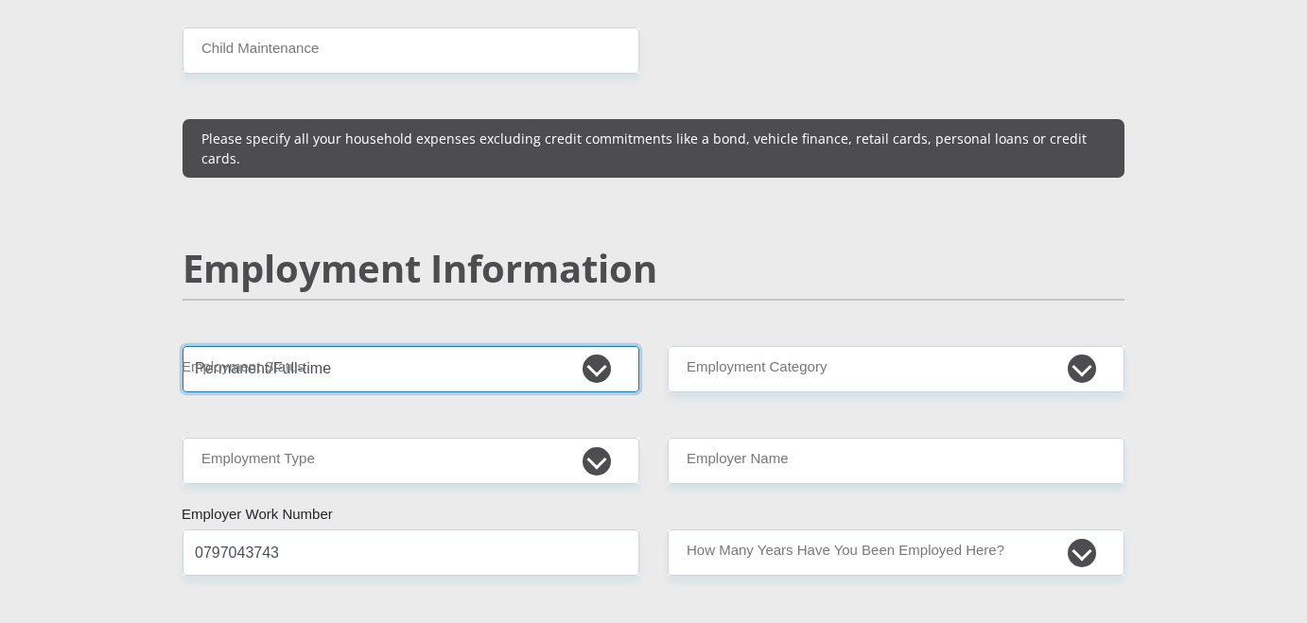
click at [183, 346] on select "Permanent/Full-time Part-time/Casual [DEMOGRAPHIC_DATA] Worker Self-Employed Ho…" at bounding box center [411, 369] width 457 height 46
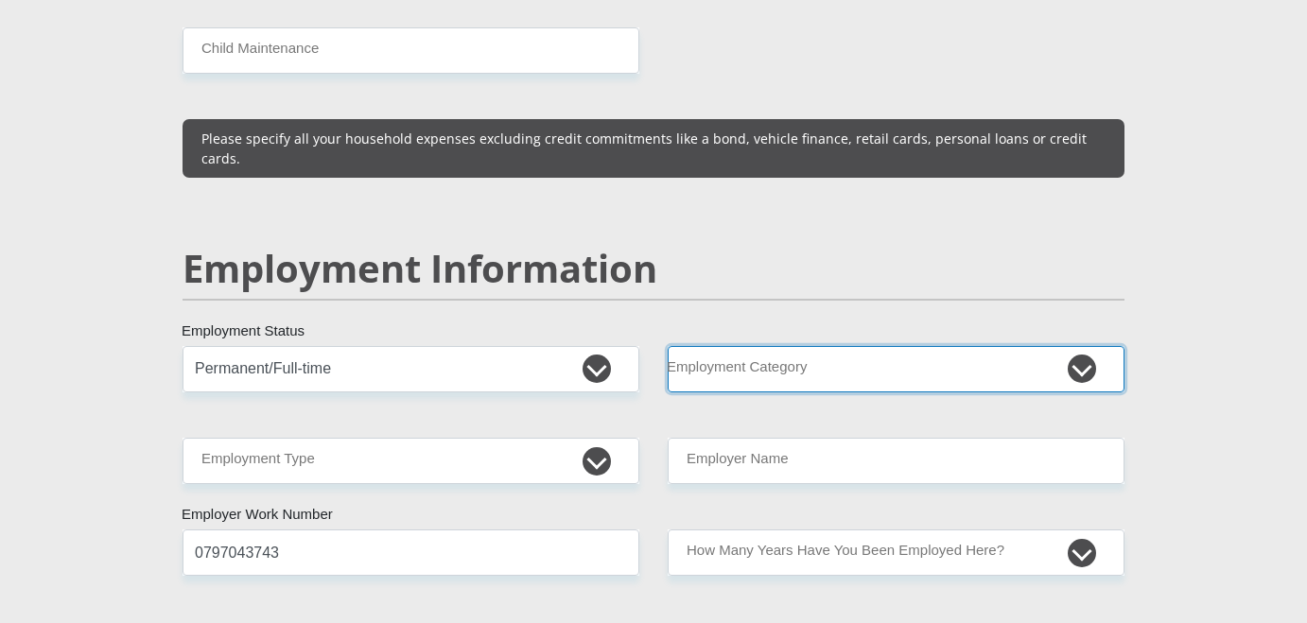
click at [807, 346] on select "AGRICULTURE ALCOHOL & TOBACCO CONSTRUCTION MATERIALS METALLURGY EQUIPMENT FOR R…" at bounding box center [896, 369] width 457 height 46
click at [792, 346] on select "AGRICULTURE ALCOHOL & TOBACCO CONSTRUCTION MATERIALS METALLURGY EQUIPMENT FOR R…" at bounding box center [896, 369] width 457 height 46
select select "71"
click at [668, 346] on select "AGRICULTURE ALCOHOL & TOBACCO CONSTRUCTION MATERIALS METALLURGY EQUIPMENT FOR R…" at bounding box center [896, 369] width 457 height 46
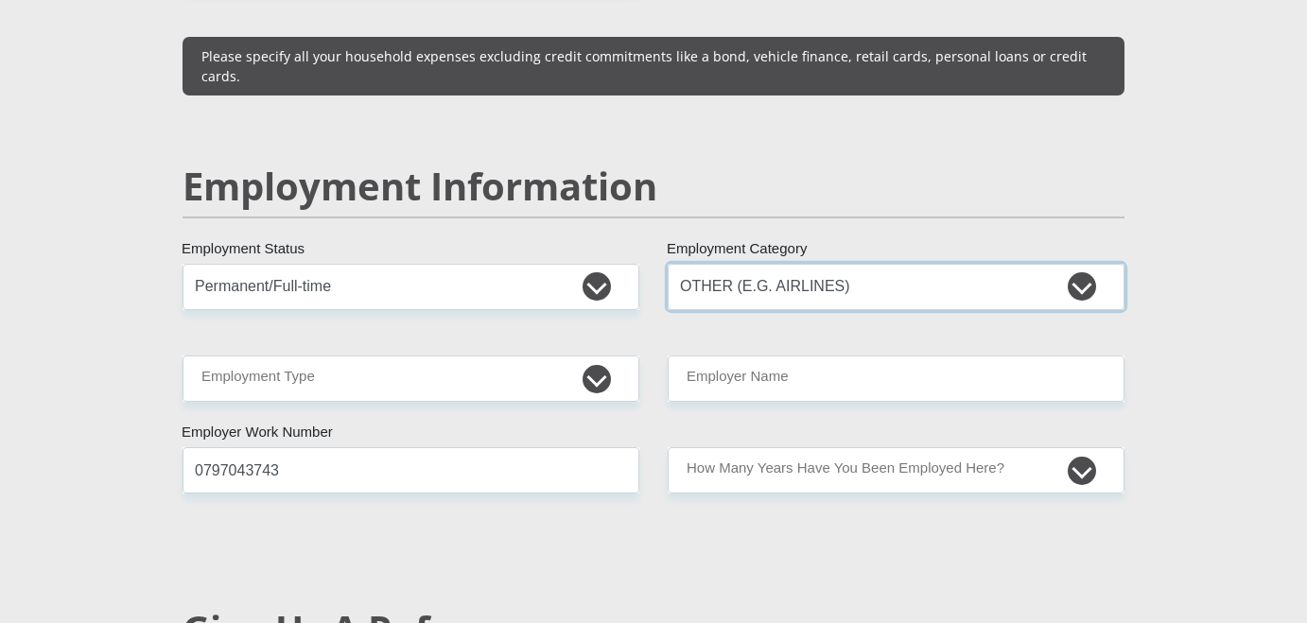
scroll to position [2778, 0]
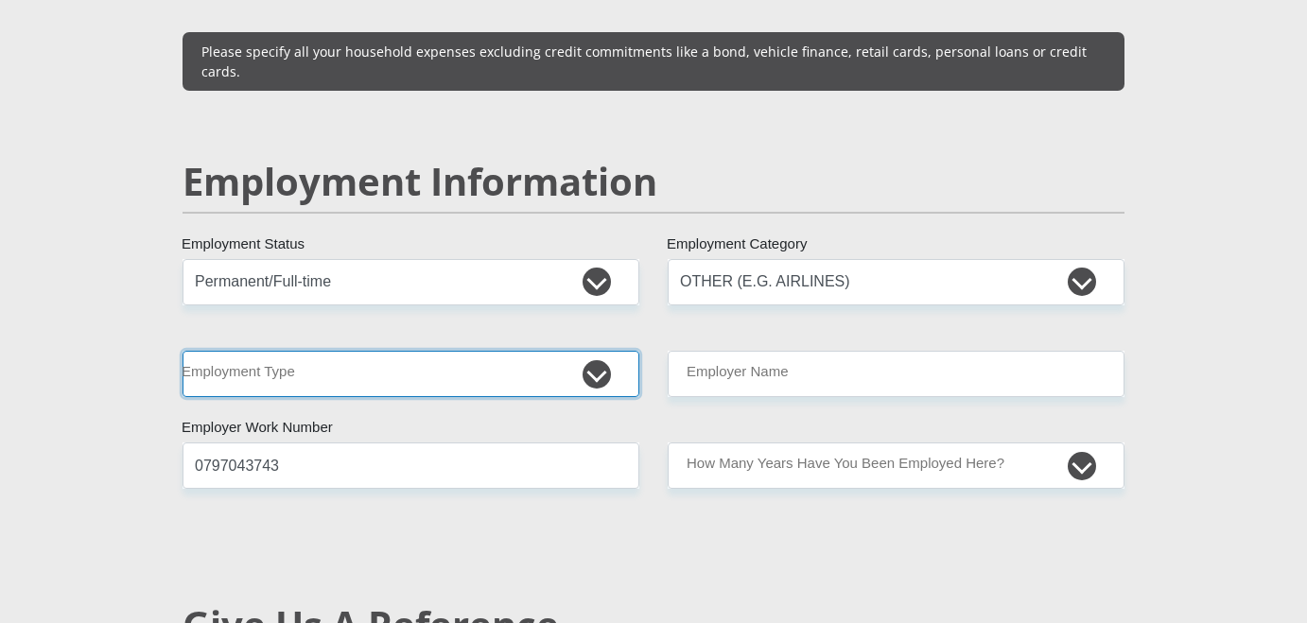
click at [415, 351] on select "College/Lecturer Craft Seller Creative Driver Executive Farmer Forces - Non Com…" at bounding box center [411, 374] width 457 height 46
select select "Non Licenced Professional"
click at [183, 351] on select "College/Lecturer Craft Seller Creative Driver Executive Farmer Forces - Non Com…" at bounding box center [411, 374] width 457 height 46
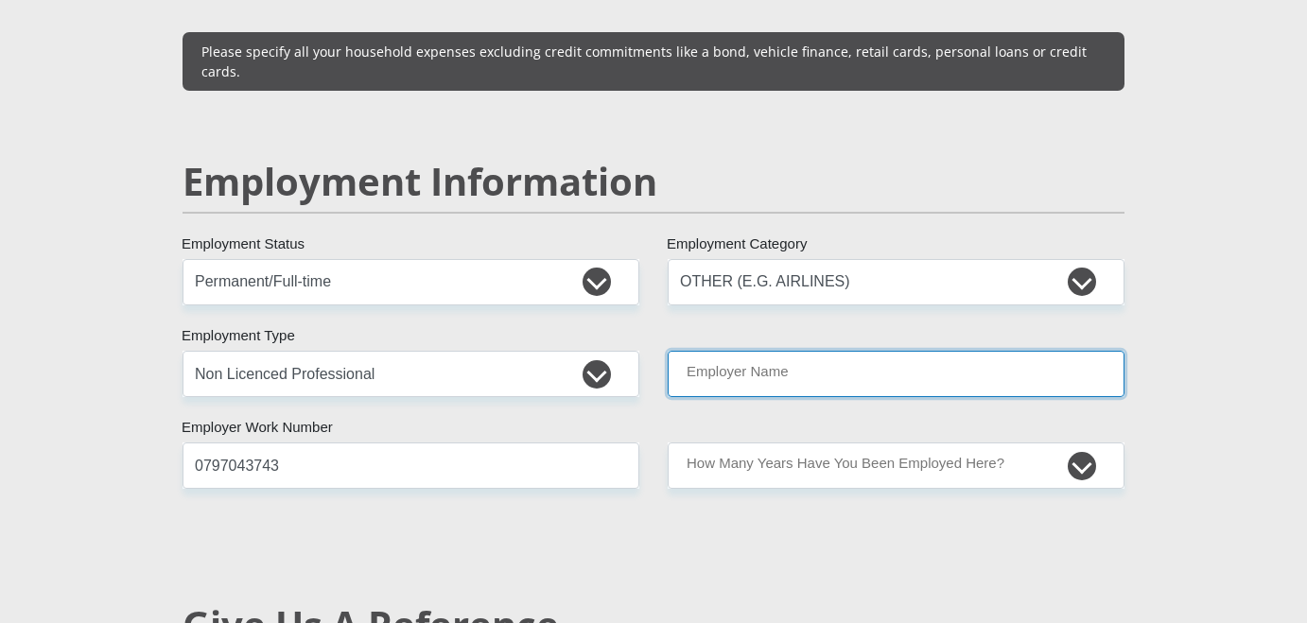
click at [823, 351] on input "Employer Name" at bounding box center [896, 374] width 457 height 46
type input "Mutherboard"
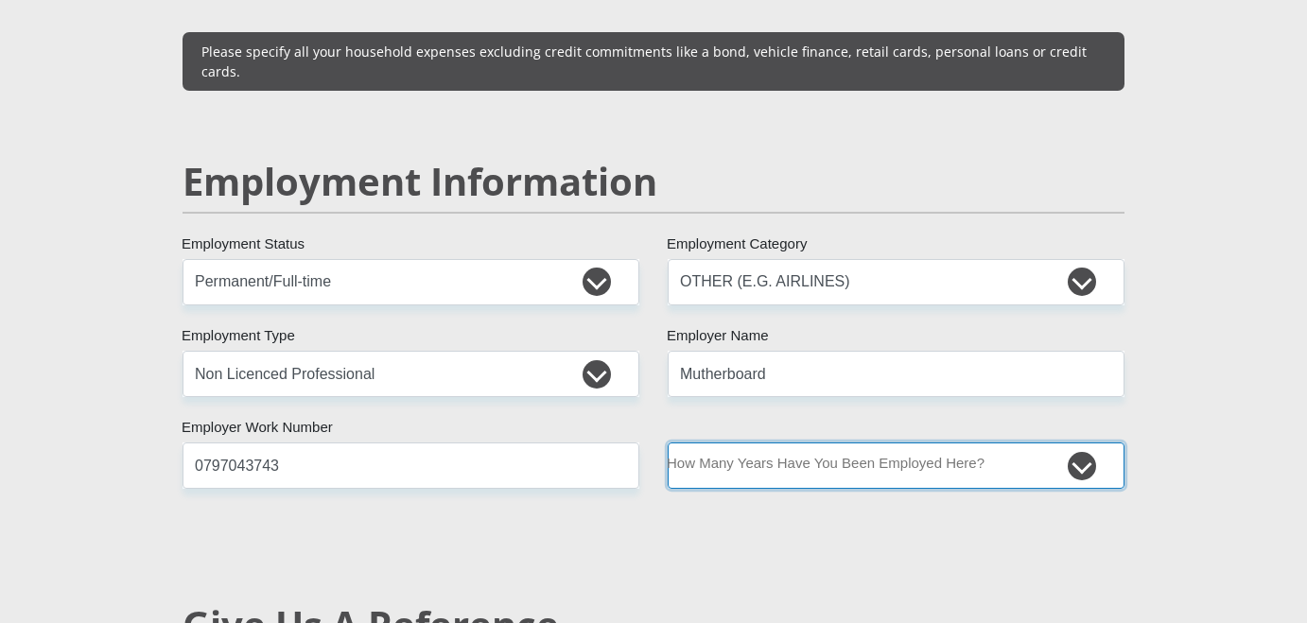
click at [813, 443] on select "less than 1 year 1-3 years 3-5 years 5+ years" at bounding box center [896, 466] width 457 height 46
select select "6"
click at [668, 443] on select "less than 1 year 1-3 years 3-5 years 5+ years" at bounding box center [896, 466] width 457 height 46
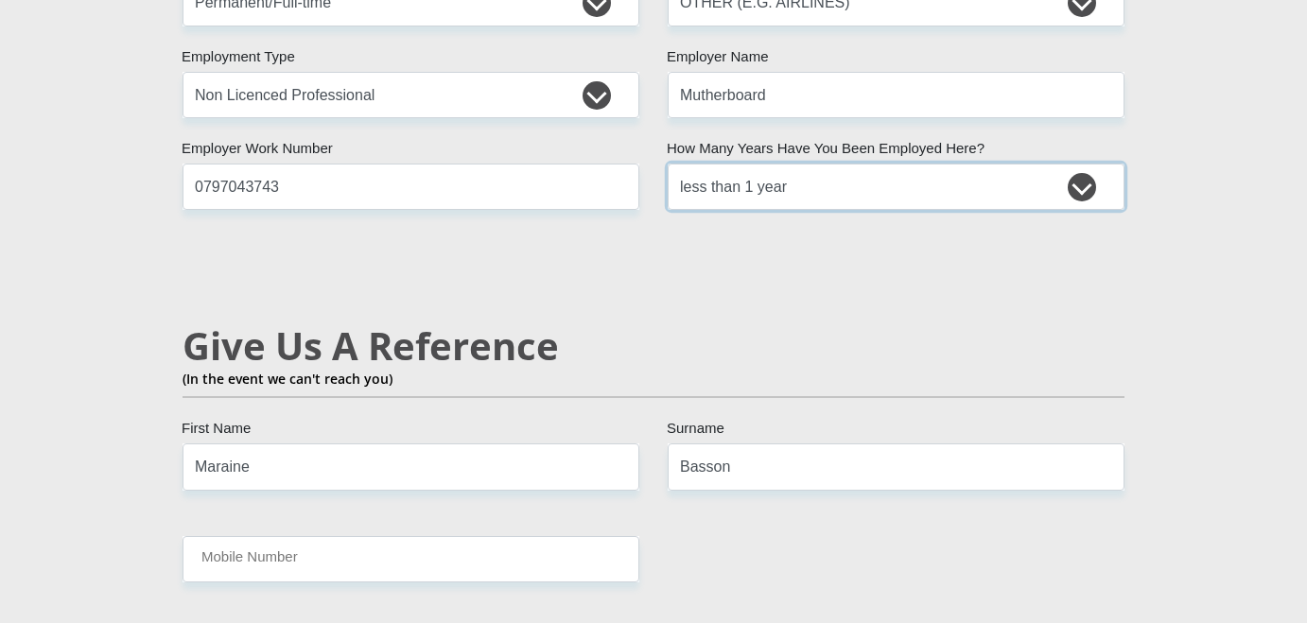
scroll to position [3090, 0]
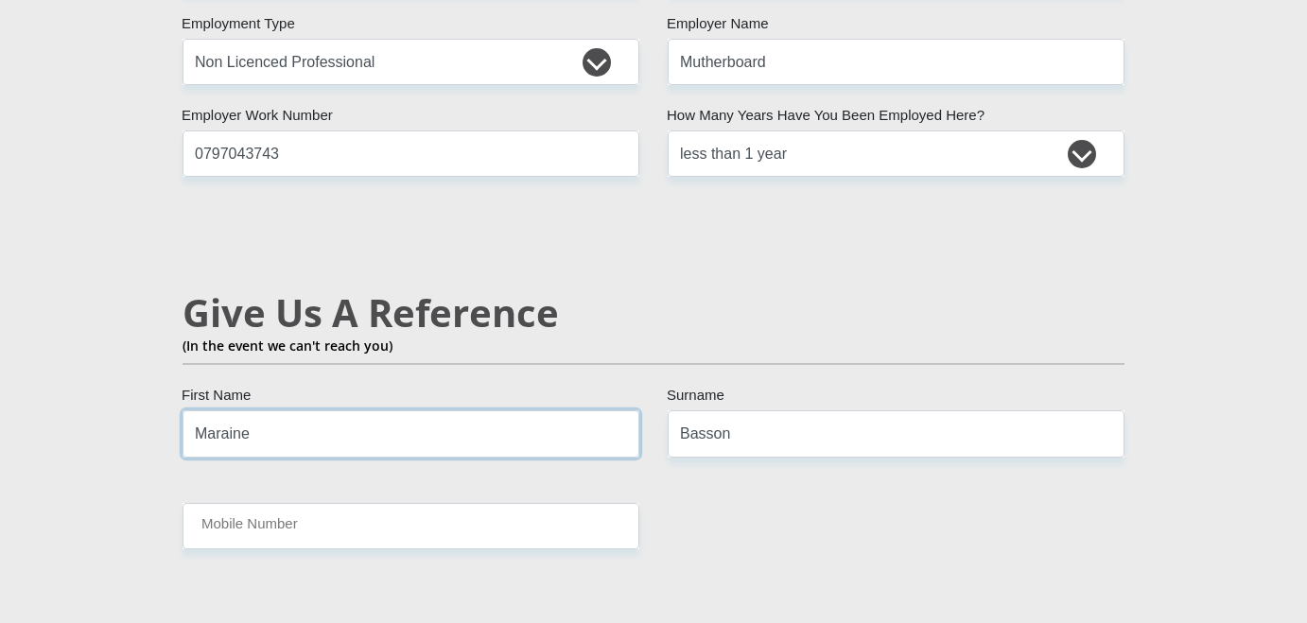
click at [550, 411] on input "Maraine" at bounding box center [411, 434] width 457 height 46
type input "[PERSON_NAME]"
click at [830, 411] on input "Basson" at bounding box center [896, 434] width 457 height 46
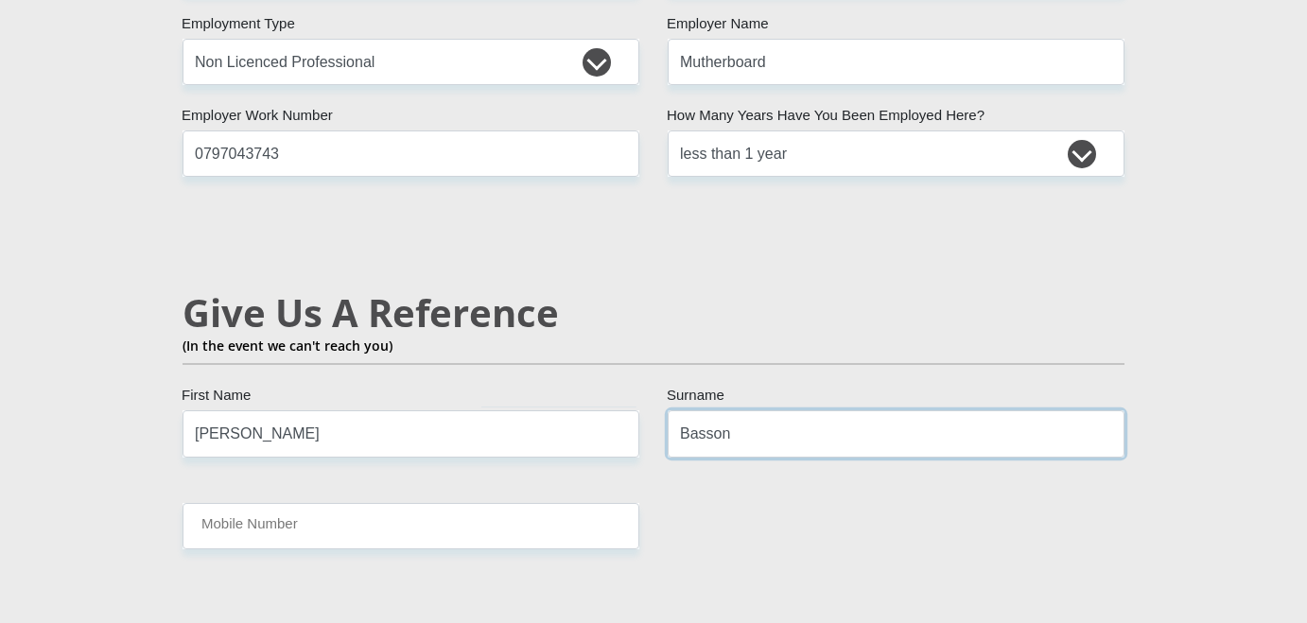
click at [830, 411] on input "Basson" at bounding box center [896, 434] width 457 height 46
type input "Naidoo"
click at [400, 503] on input "06" at bounding box center [411, 526] width 457 height 46
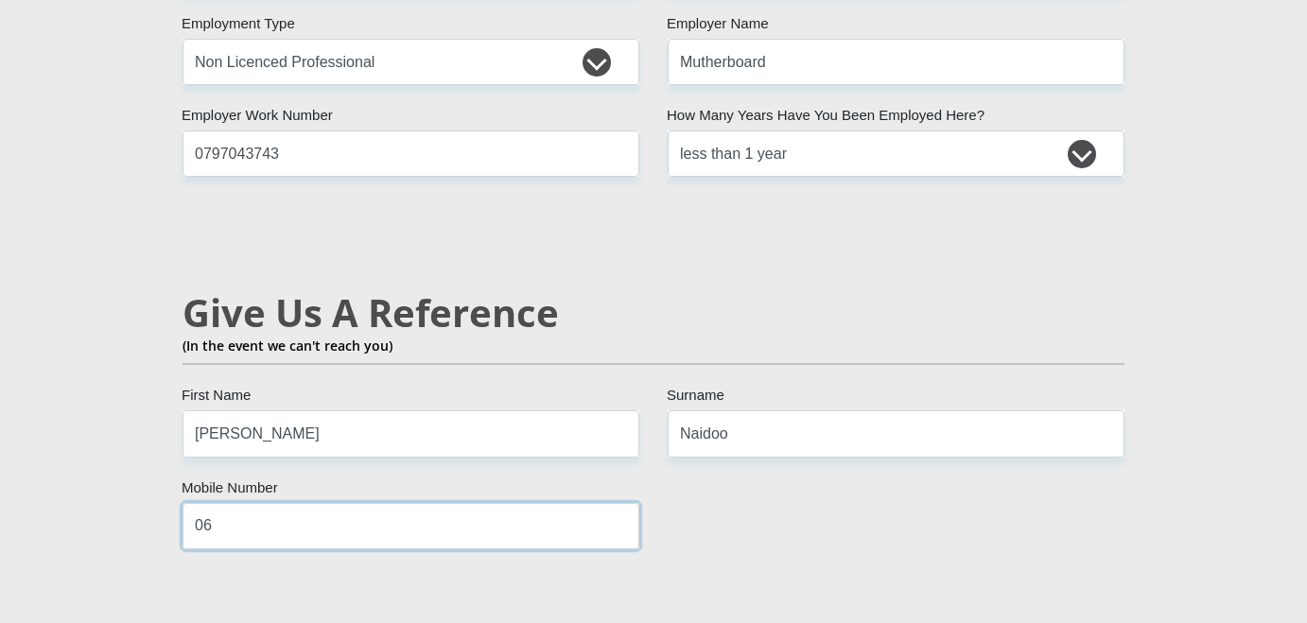
paste input "‭[PHONE_NUMBER]‬"
type input "‭[PHONE_NUMBER]‬"
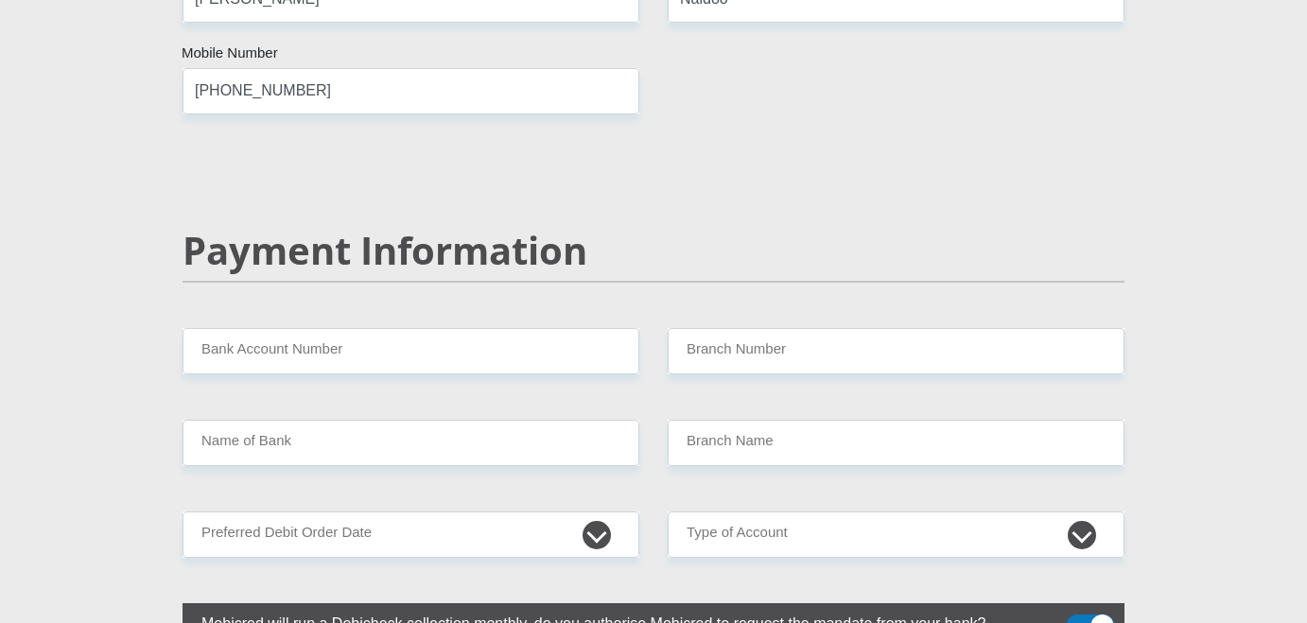
scroll to position [3562, 0]
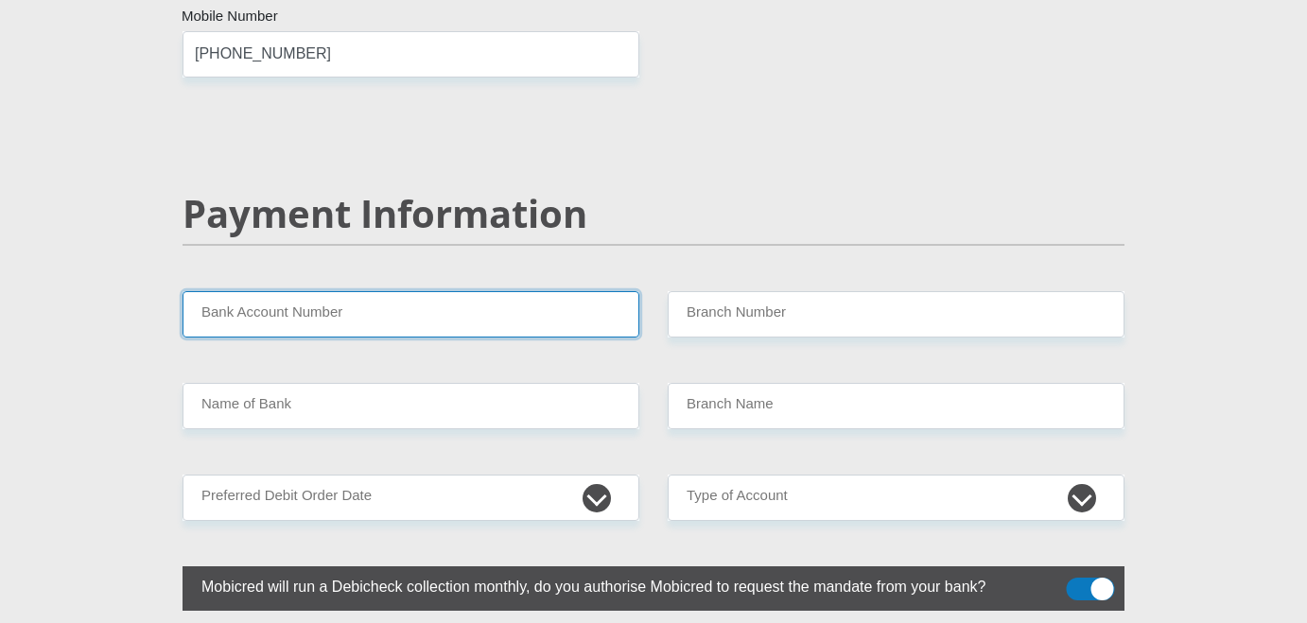
click at [526, 291] on input "Bank Account Number" at bounding box center [411, 314] width 457 height 46
type input "1339180187"
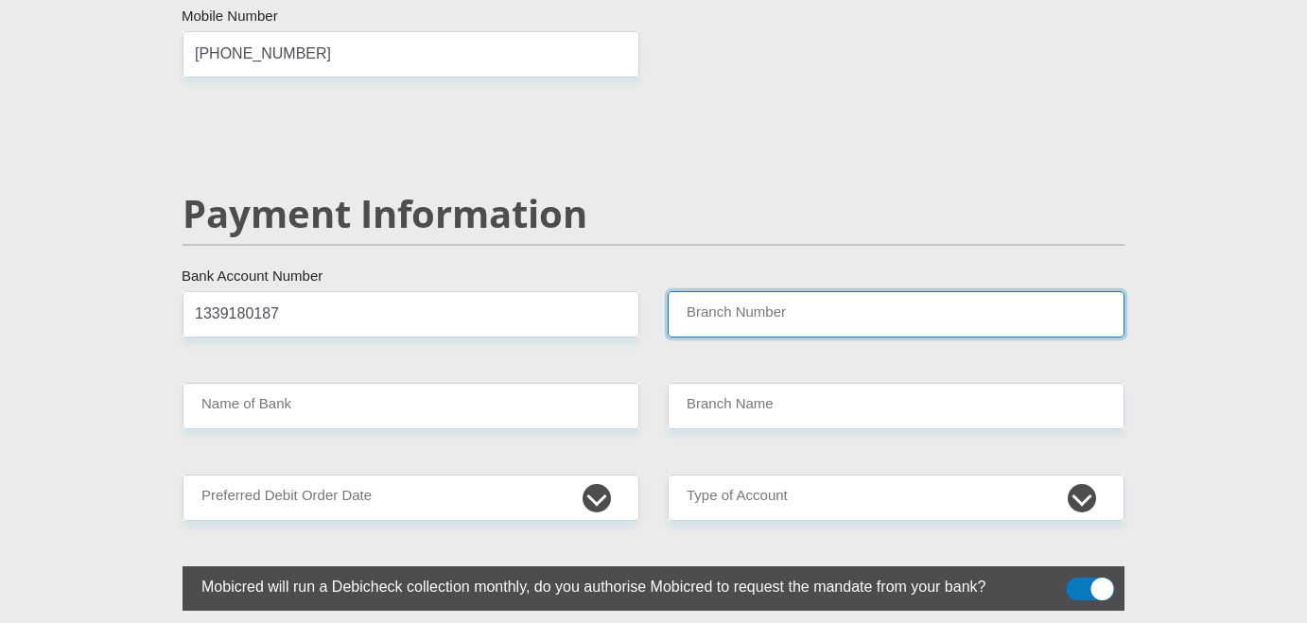
click at [857, 291] on input "Branch Number" at bounding box center [896, 314] width 457 height 46
type input "470010"
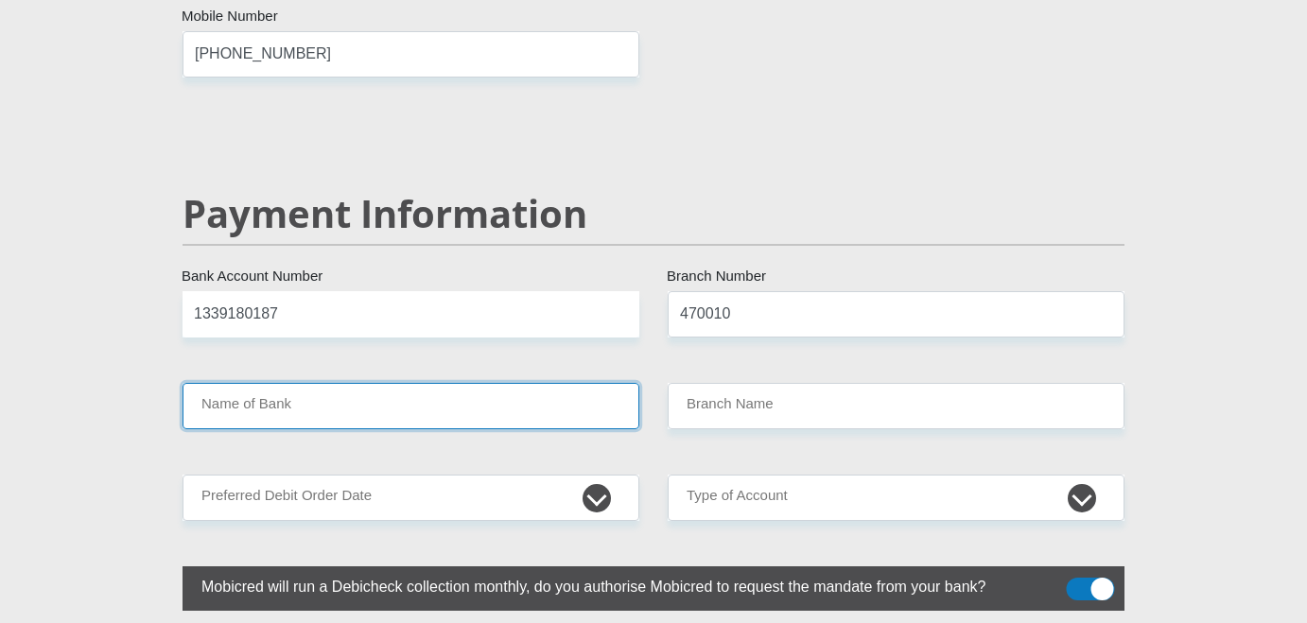
click at [564, 383] on input "Name of Bank" at bounding box center [411, 406] width 457 height 46
click at [423, 383] on input "Name of Bank" at bounding box center [411, 406] width 457 height 46
type input "CAPITEC BANK LIMITED"
type input "CAPITEC BANK CPC"
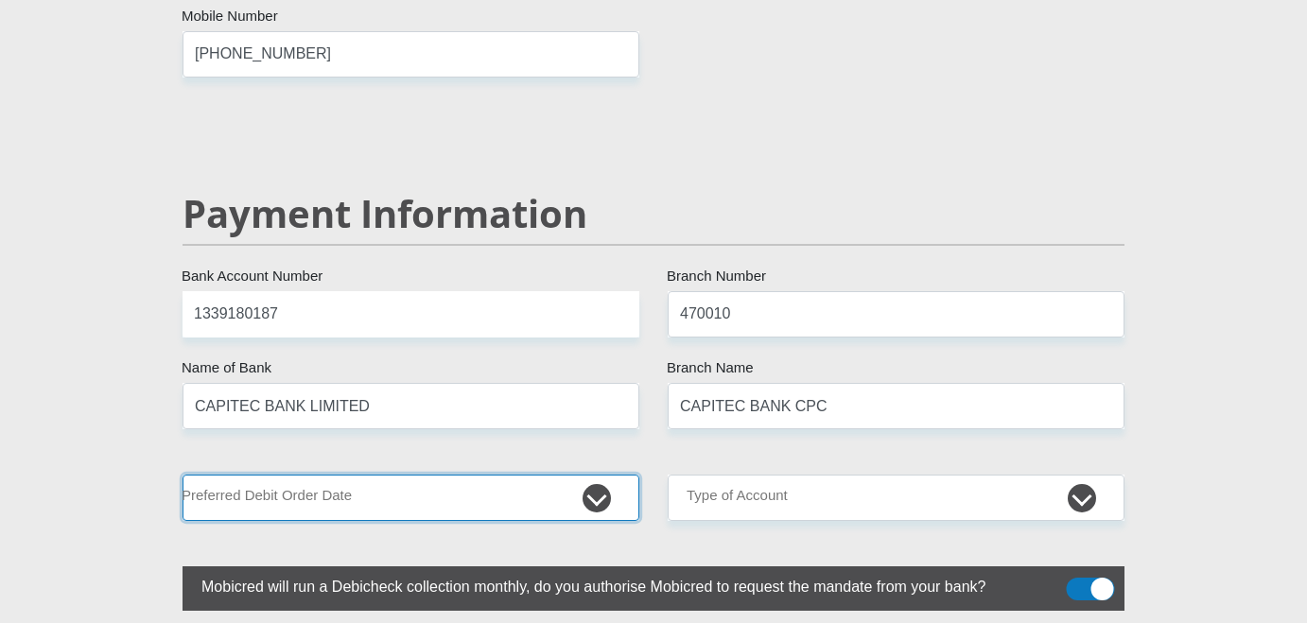
click at [402, 475] on select "1st 2nd 3rd 4th 5th 7th 18th 19th 20th 21st 22nd 23rd 24th 25th 26th 27th 28th …" at bounding box center [411, 498] width 457 height 46
select select "1"
click at [183, 475] on select "1st 2nd 3rd 4th 5th 7th 18th 19th 20th 21st 22nd 23rd 24th 25th 26th 27th 28th …" at bounding box center [411, 498] width 457 height 46
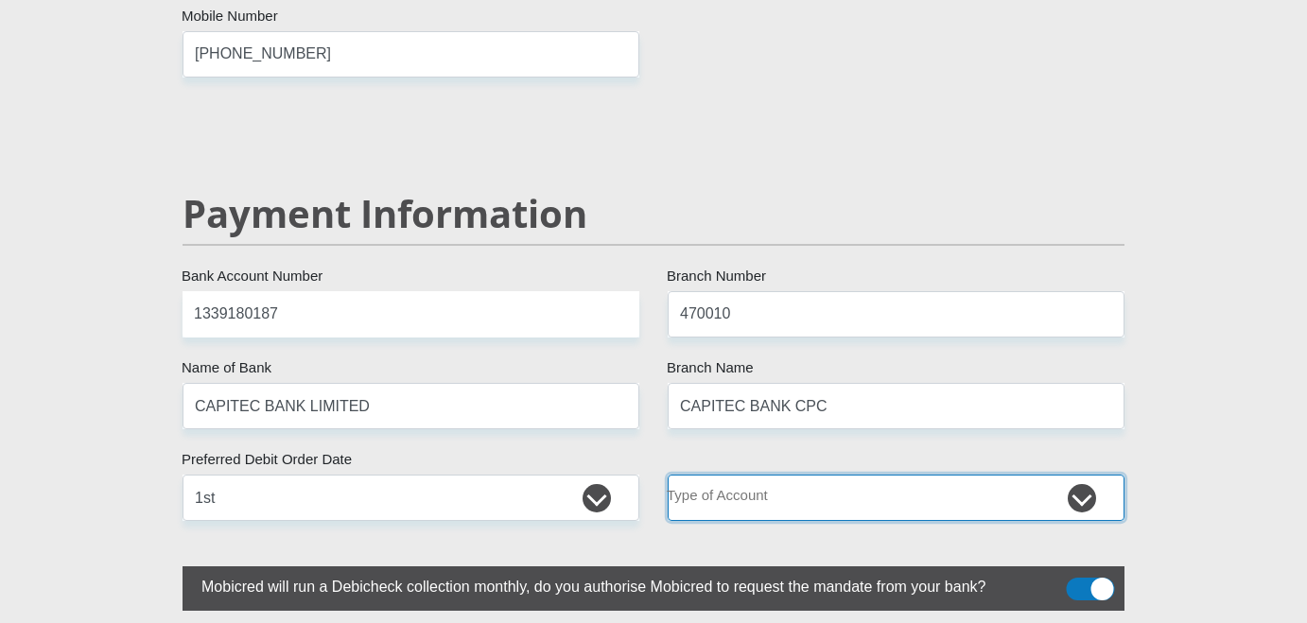
click at [762, 475] on select "Cheque Savings" at bounding box center [896, 498] width 457 height 46
select select "SAV"
click at [668, 475] on select "Cheque Savings" at bounding box center [896, 498] width 457 height 46
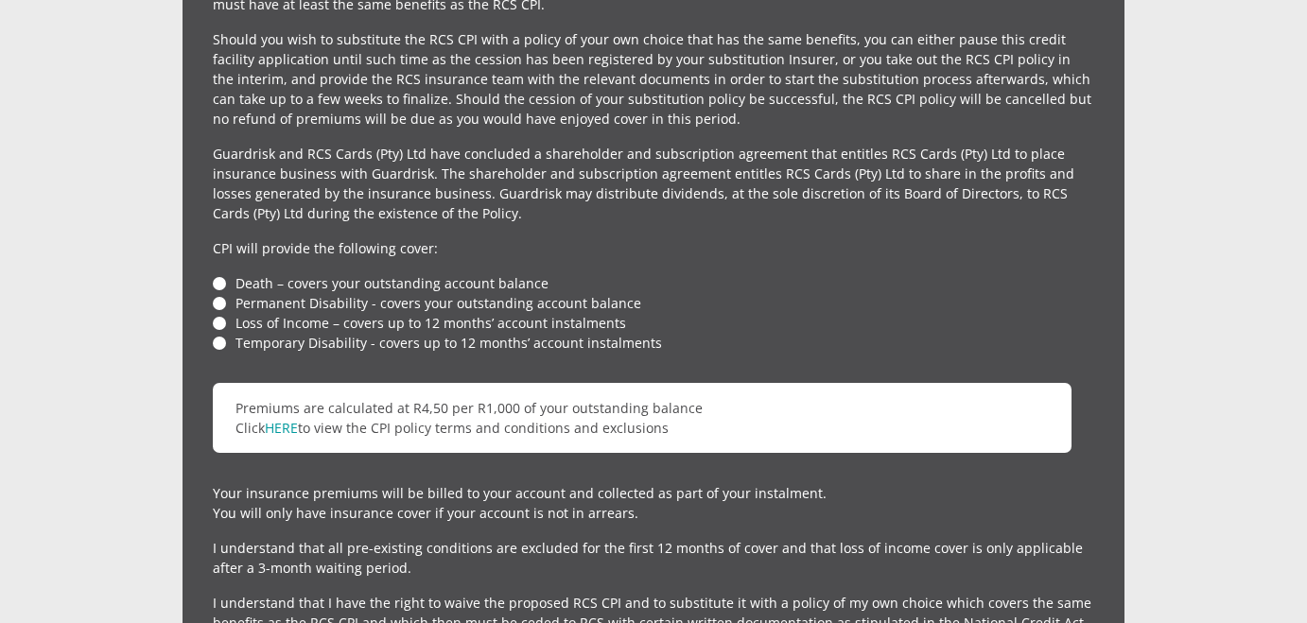
scroll to position [4438, 0]
click at [221, 312] on li "Loss of Income – covers up to 12 months’ account instalments" at bounding box center [654, 322] width 882 height 20
click at [218, 272] on li "Death – covers your outstanding account balance" at bounding box center [654, 282] width 882 height 20
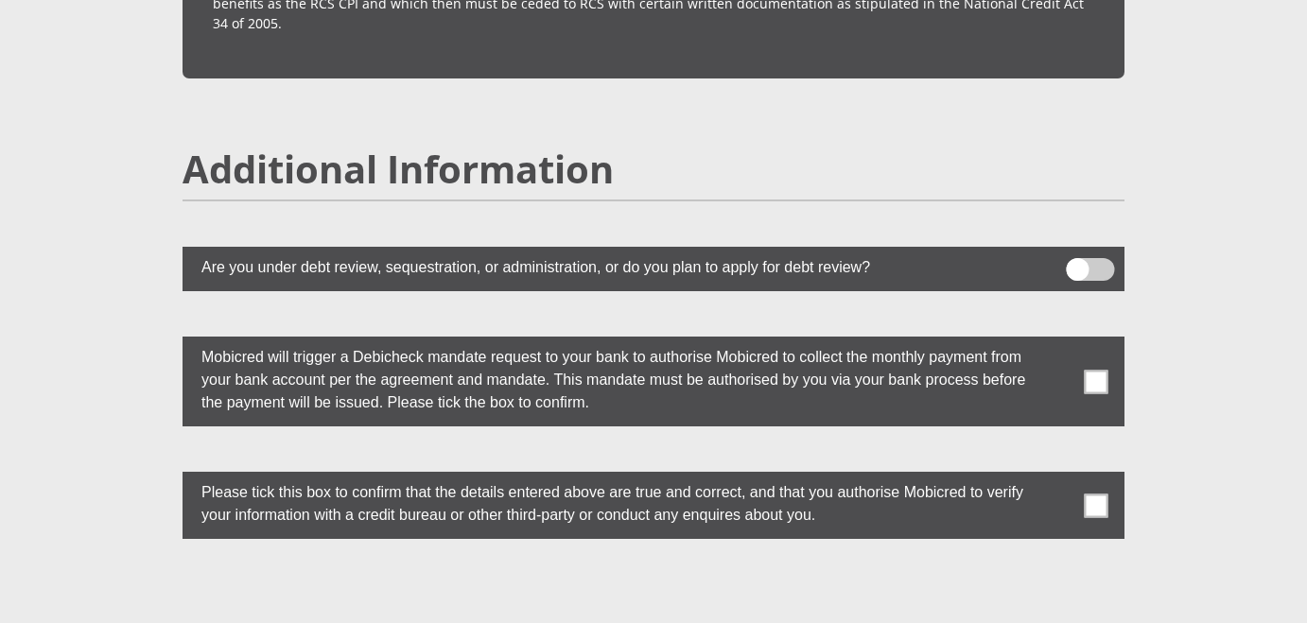
scroll to position [5058, 0]
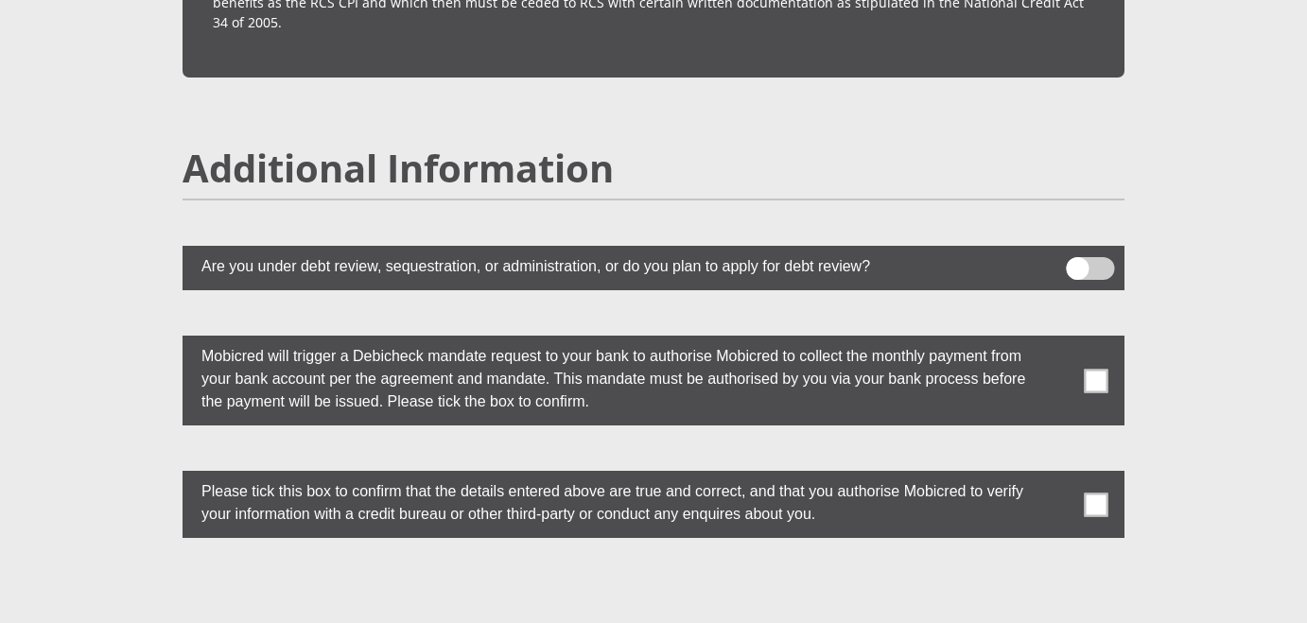
click at [1098, 369] on span at bounding box center [1097, 381] width 24 height 24
click at [1059, 341] on input "checkbox" at bounding box center [1059, 341] width 0 height 0
click at [1088, 493] on span at bounding box center [1097, 505] width 24 height 24
click at [1059, 476] on input "checkbox" at bounding box center [1059, 476] width 0 height 0
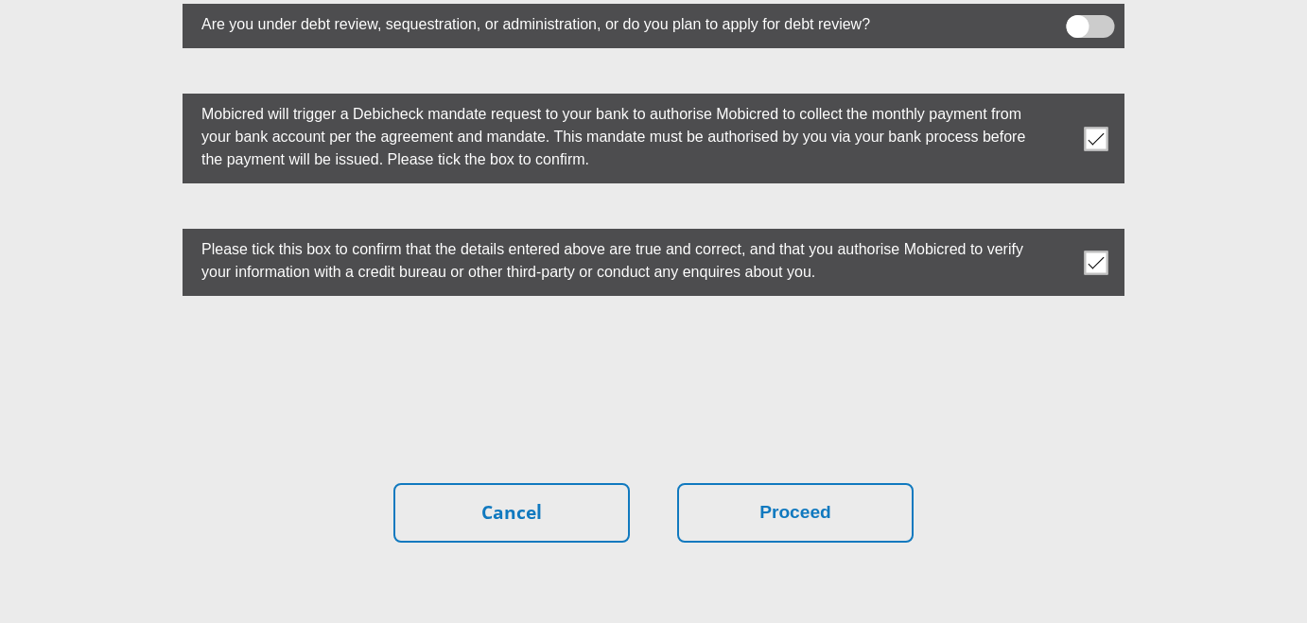
scroll to position [5315, 0]
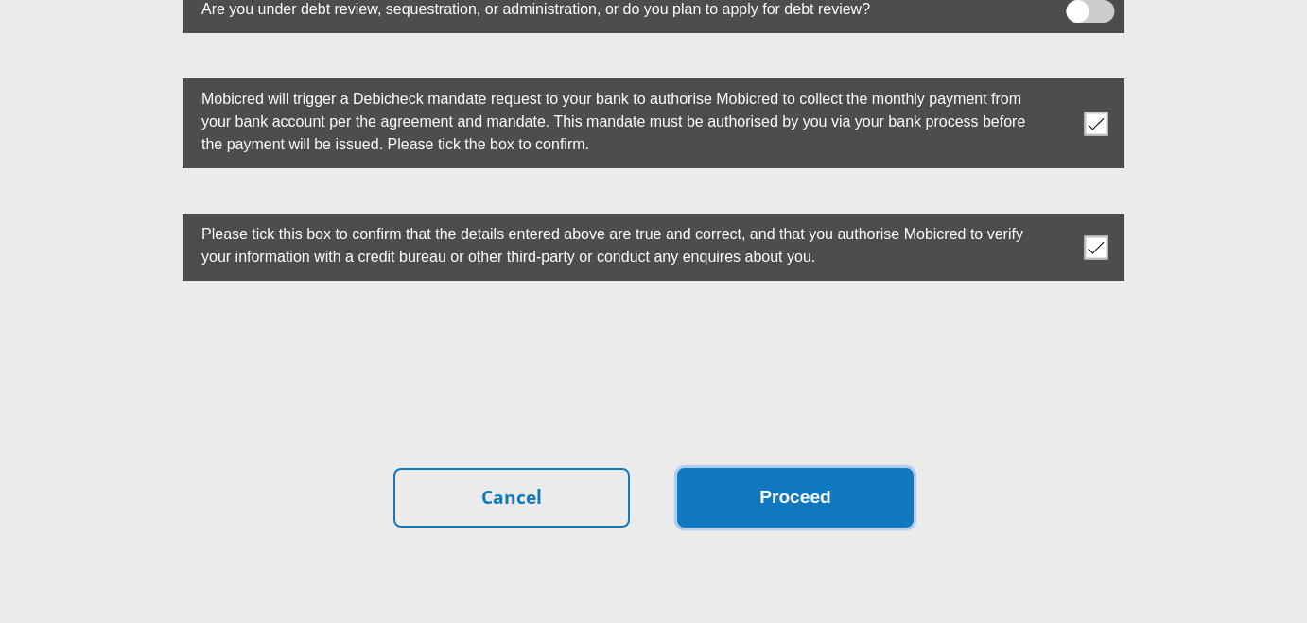
click at [795, 468] on button "Proceed" at bounding box center [795, 498] width 236 height 60
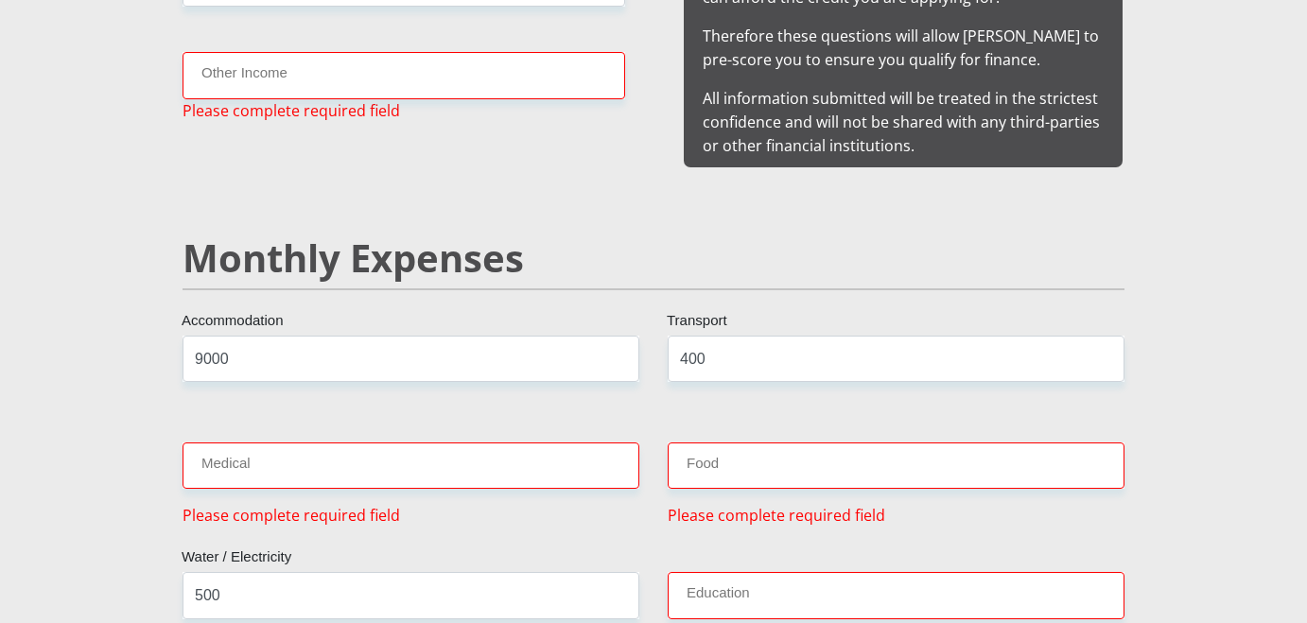
scroll to position [2093, 0]
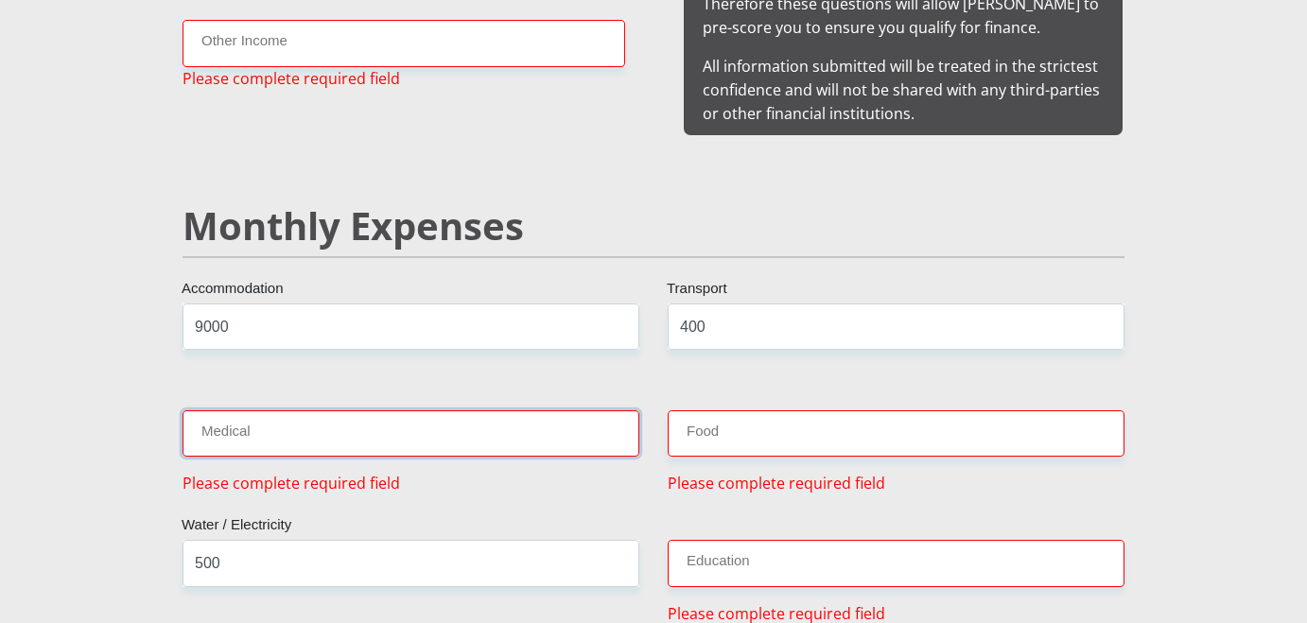
click at [568, 415] on input "Medical" at bounding box center [411, 434] width 457 height 46
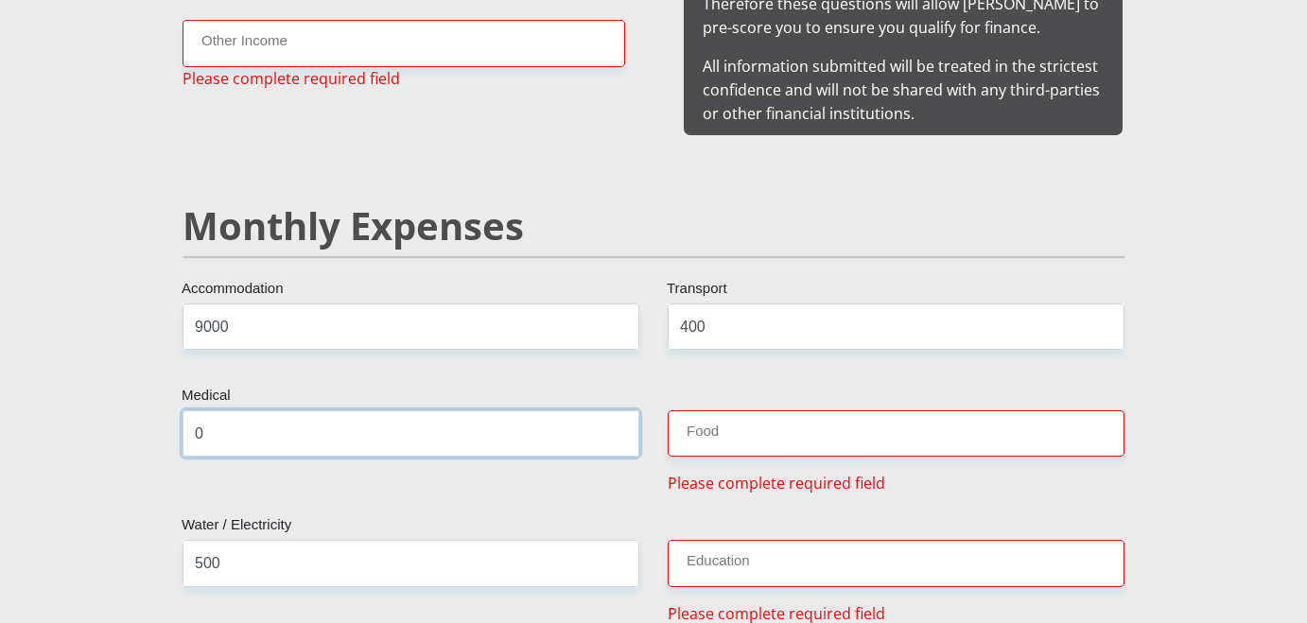
type input "0"
click at [876, 427] on input "Food" at bounding box center [896, 434] width 457 height 46
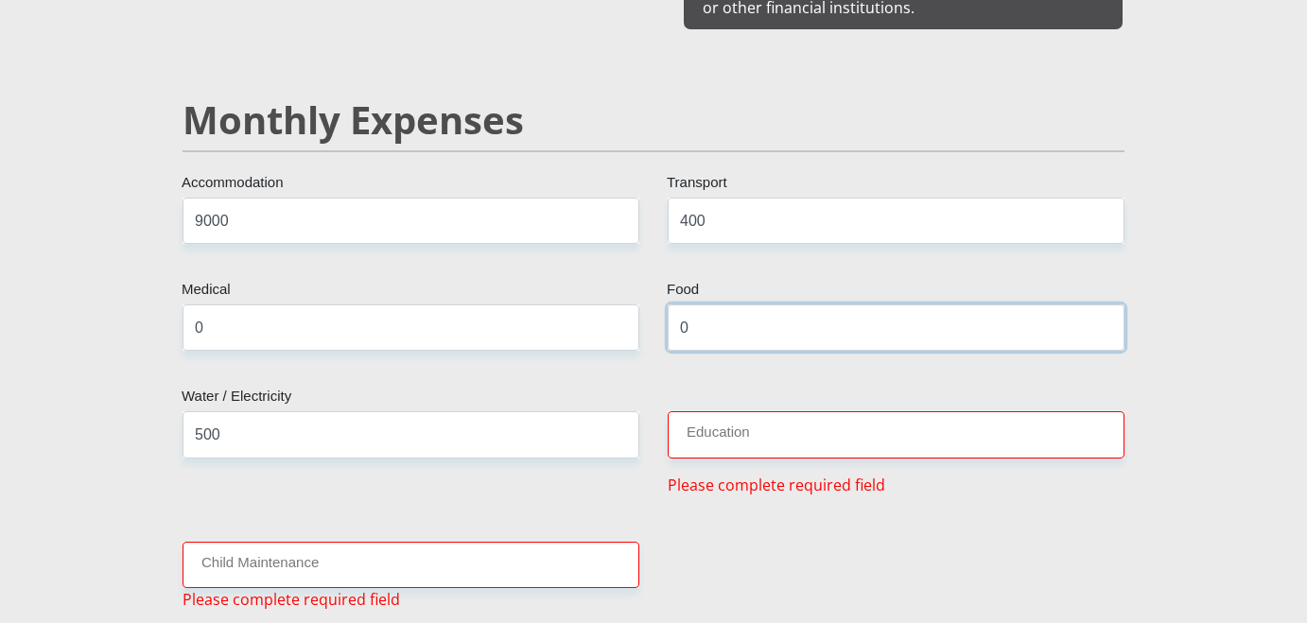
scroll to position [2196, 0]
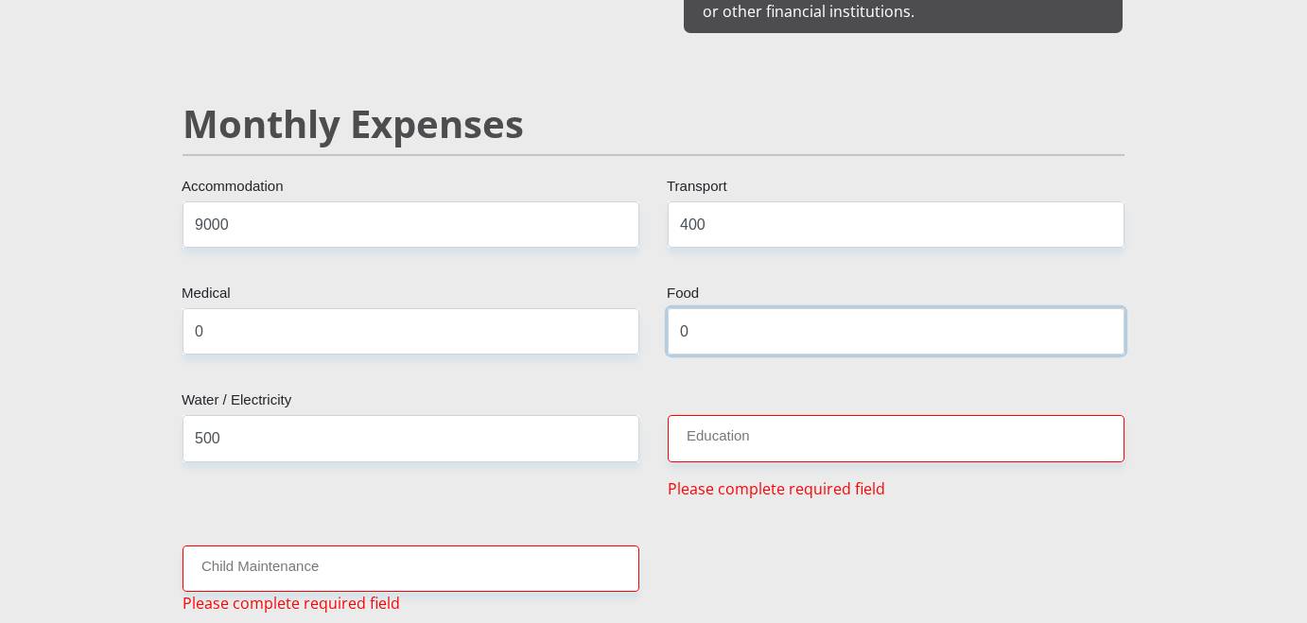
type input "0"
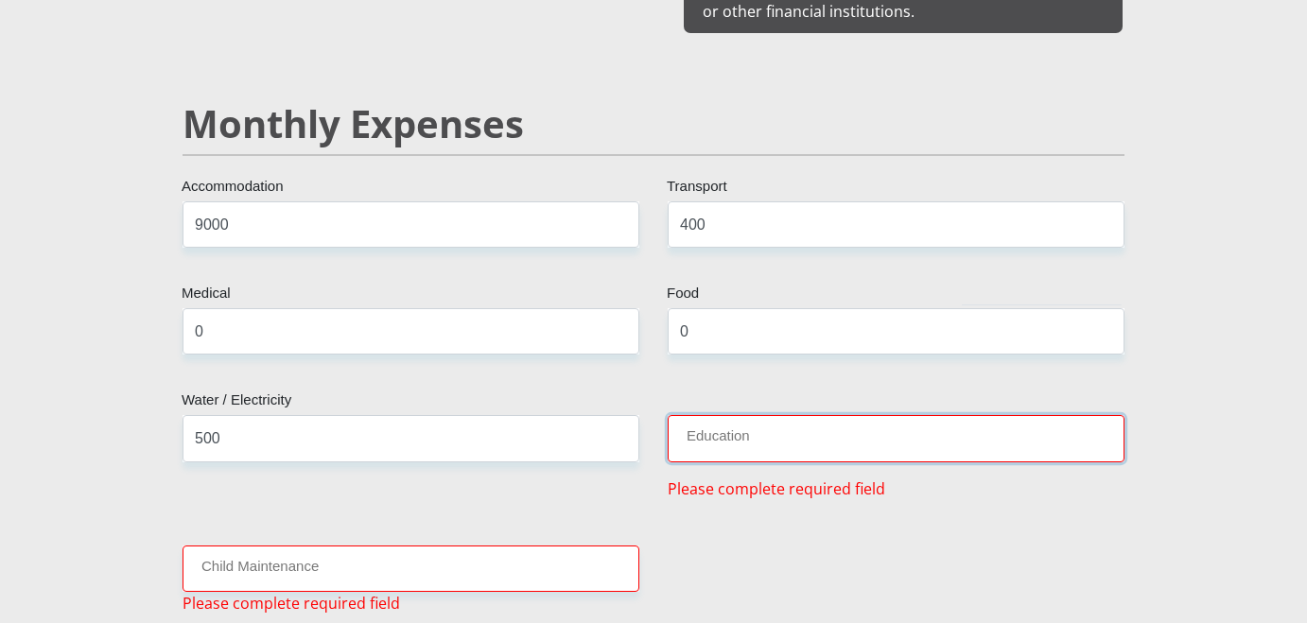
click at [815, 425] on input "Education" at bounding box center [896, 438] width 457 height 46
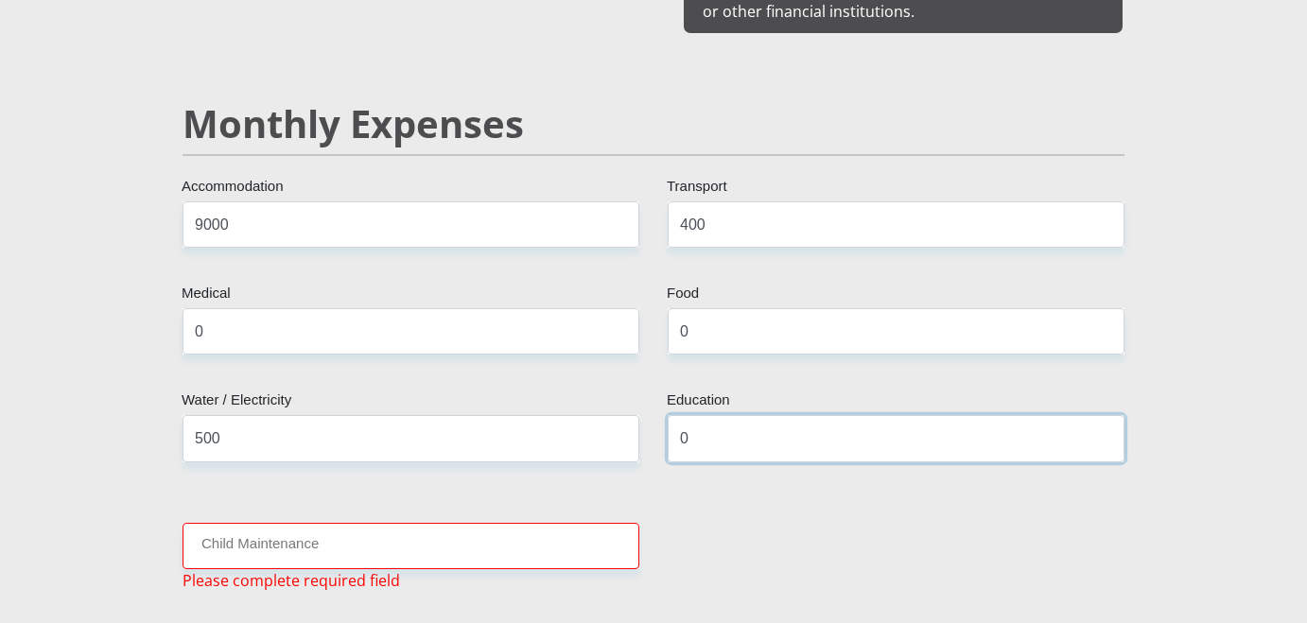
type input "0"
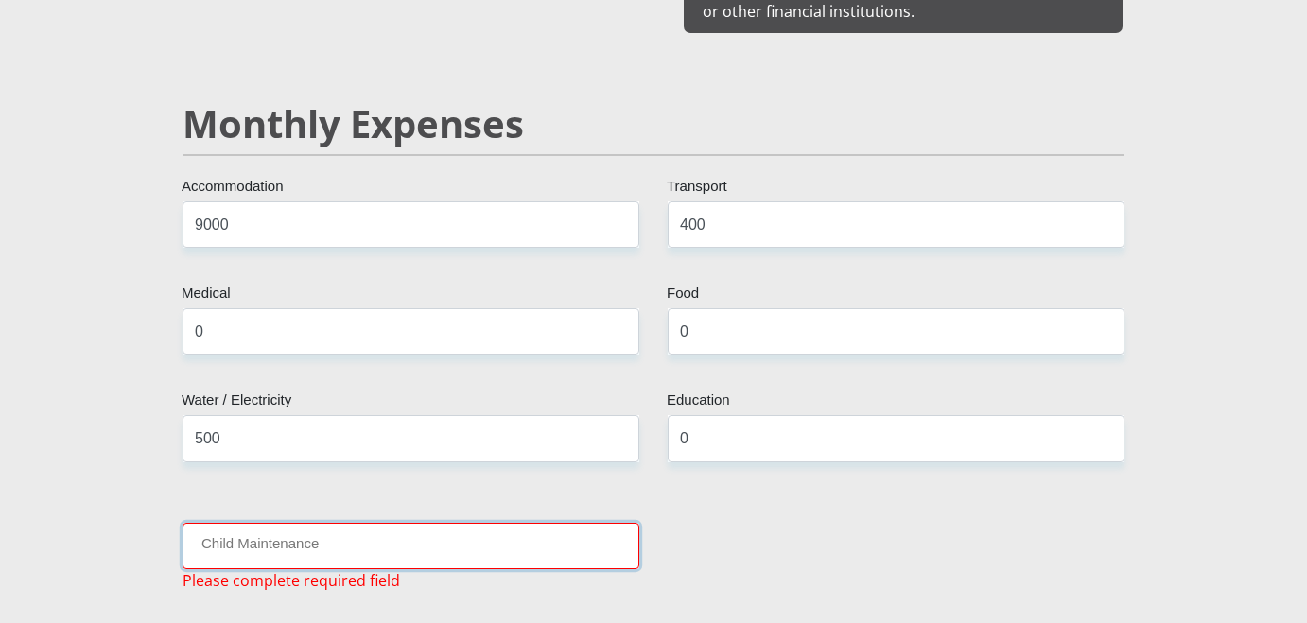
click at [562, 523] on input "Child Maintenance" at bounding box center [411, 546] width 457 height 46
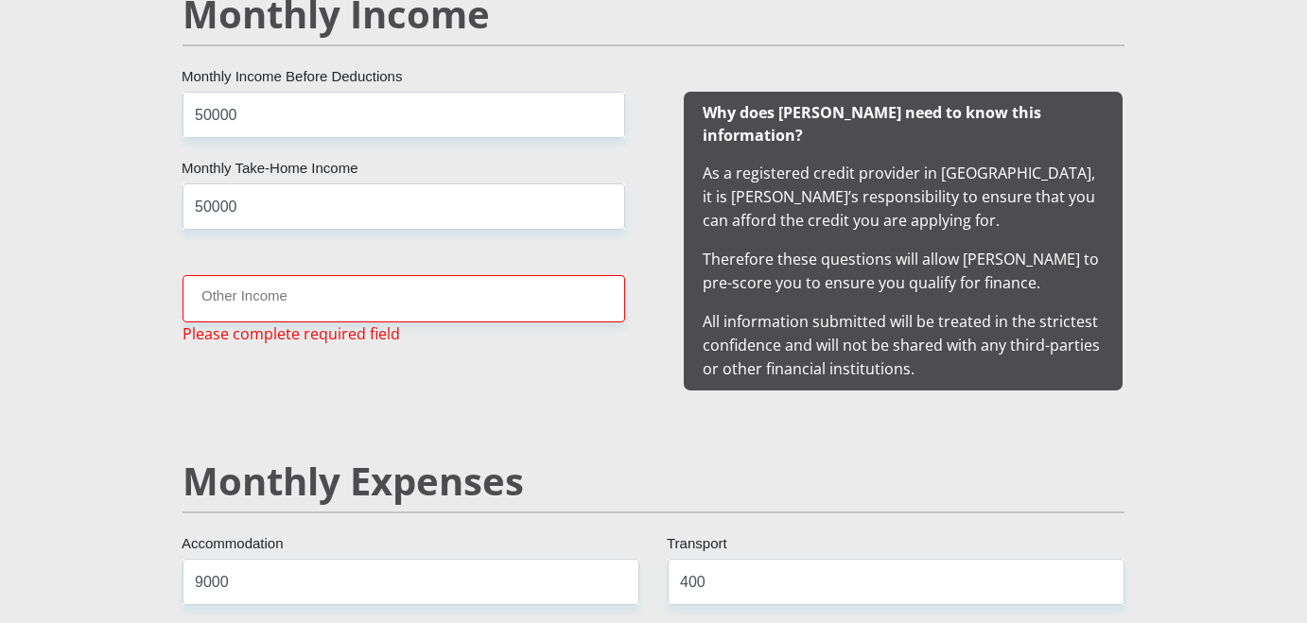
scroll to position [1825, 0]
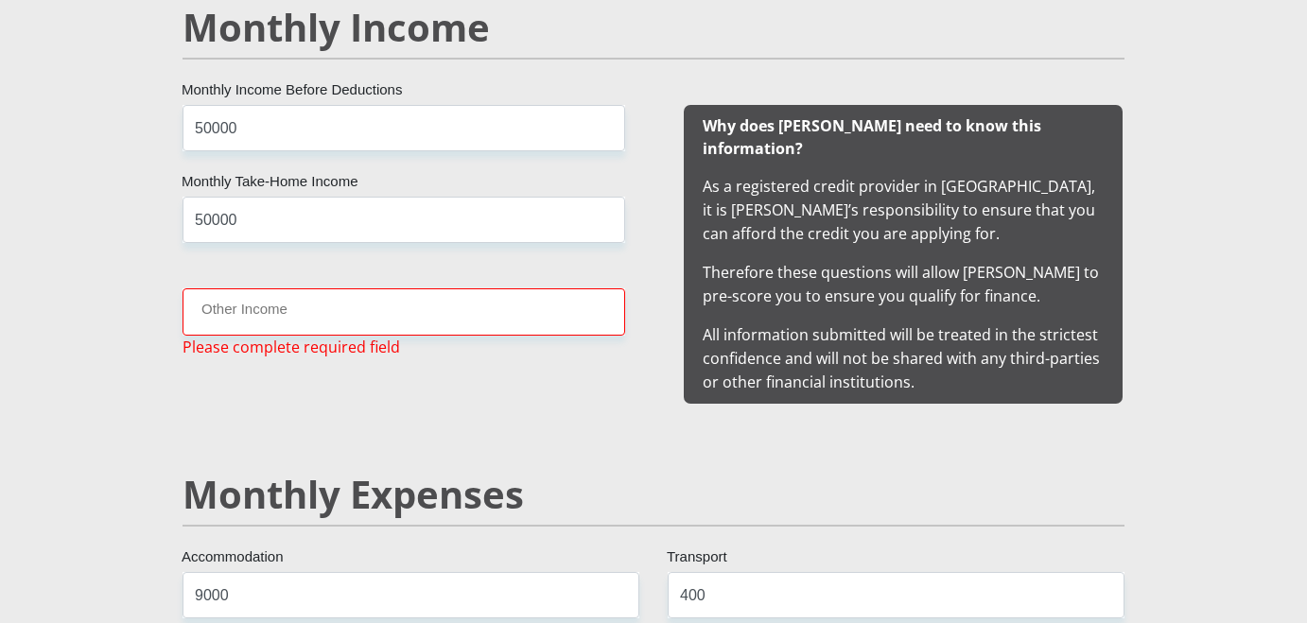
type input "0"
click at [448, 315] on input "Other Income" at bounding box center [404, 312] width 443 height 46
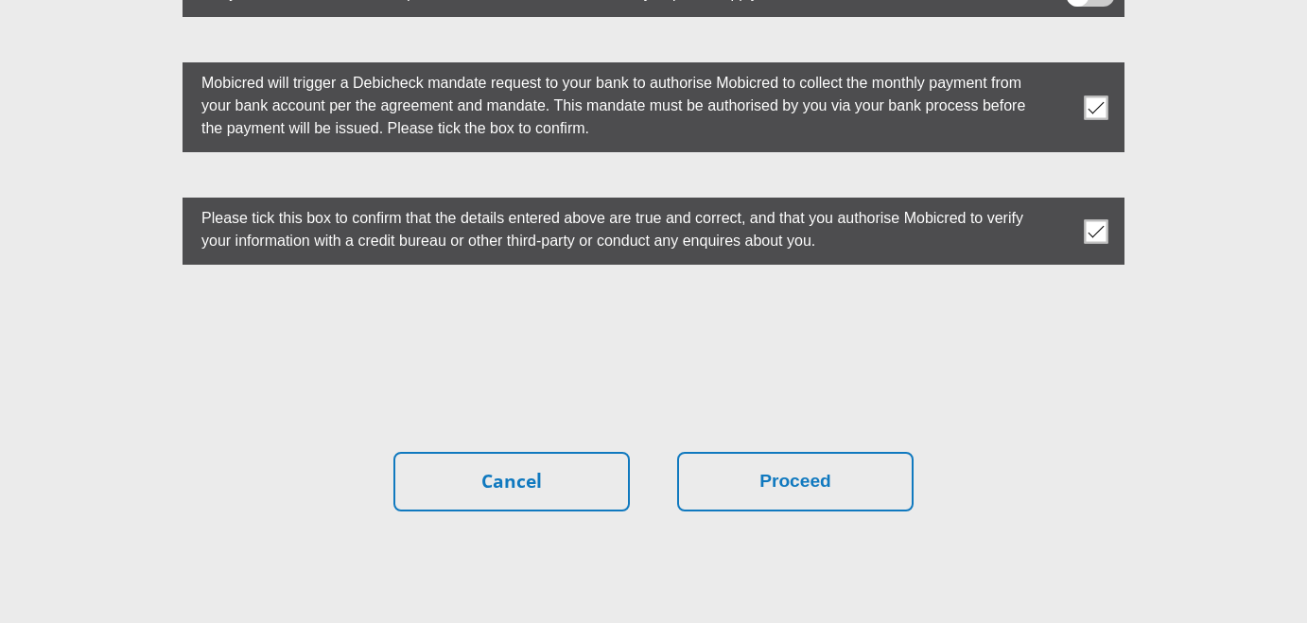
scroll to position [5398, 0]
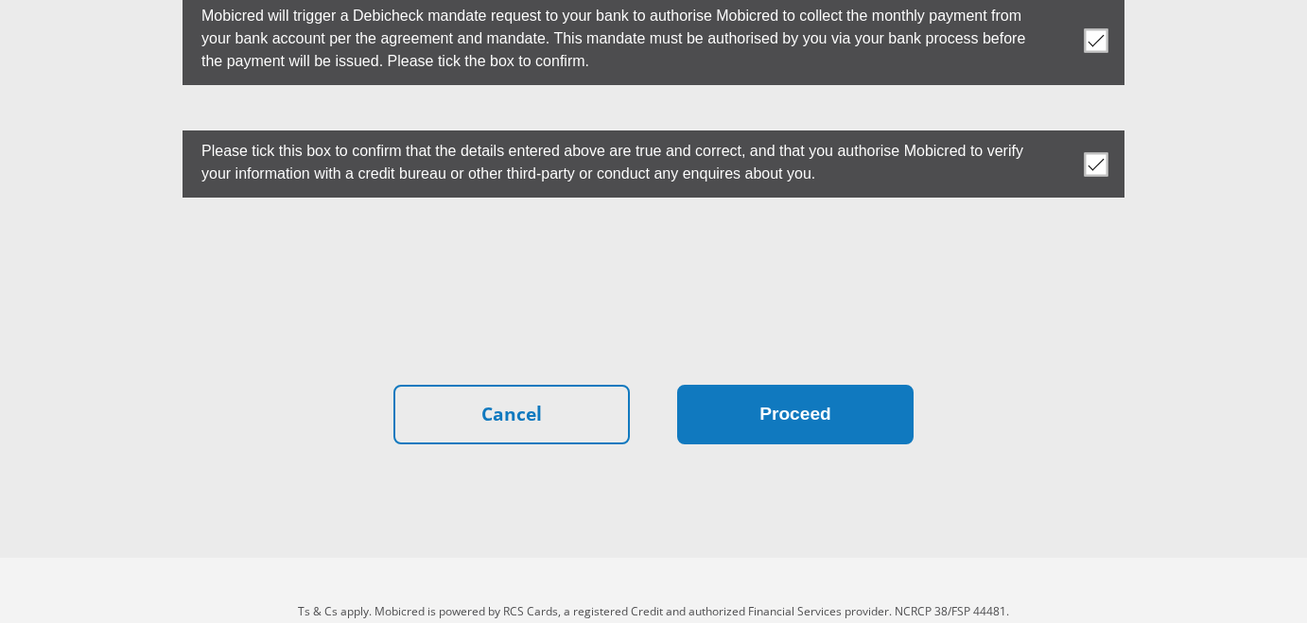
type input "0"
click at [834, 385] on button "Proceed" at bounding box center [795, 415] width 236 height 60
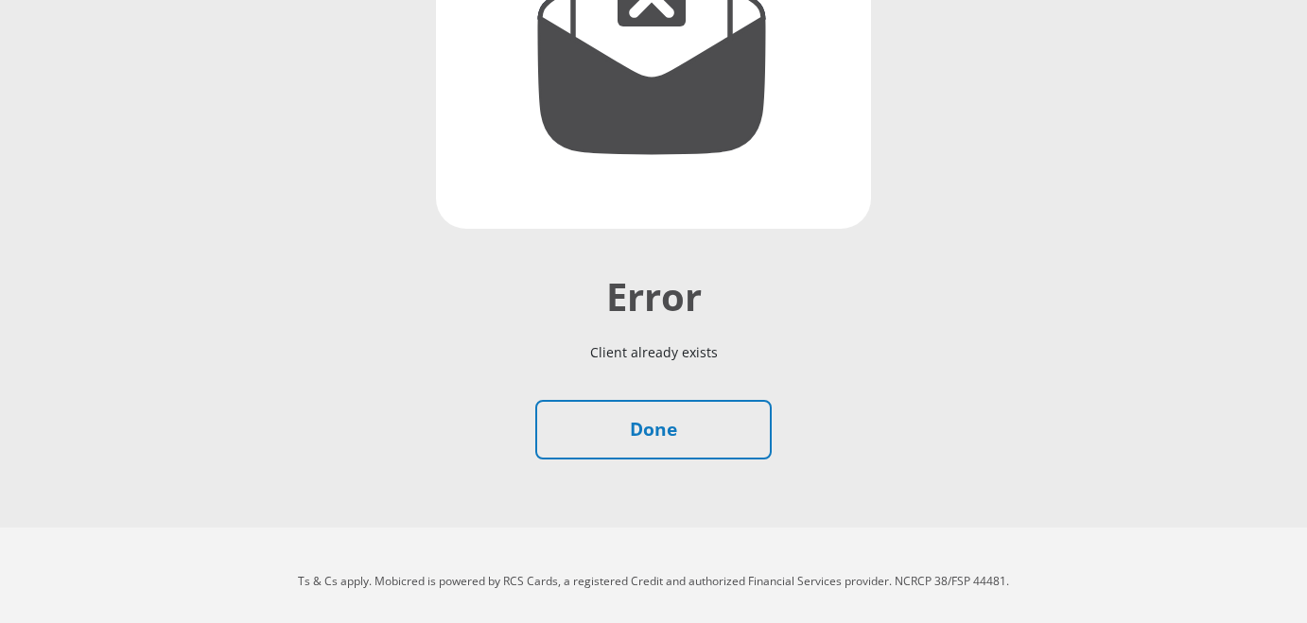
scroll to position [383, 0]
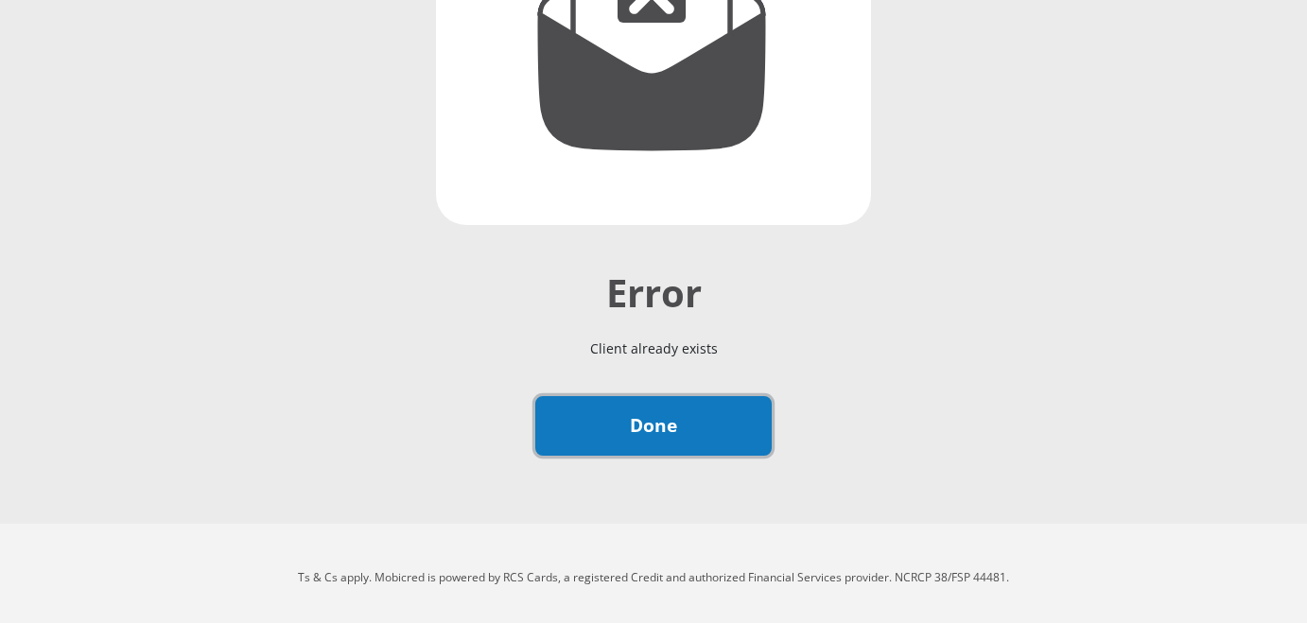
click at [729, 411] on link "Done" at bounding box center [653, 426] width 236 height 60
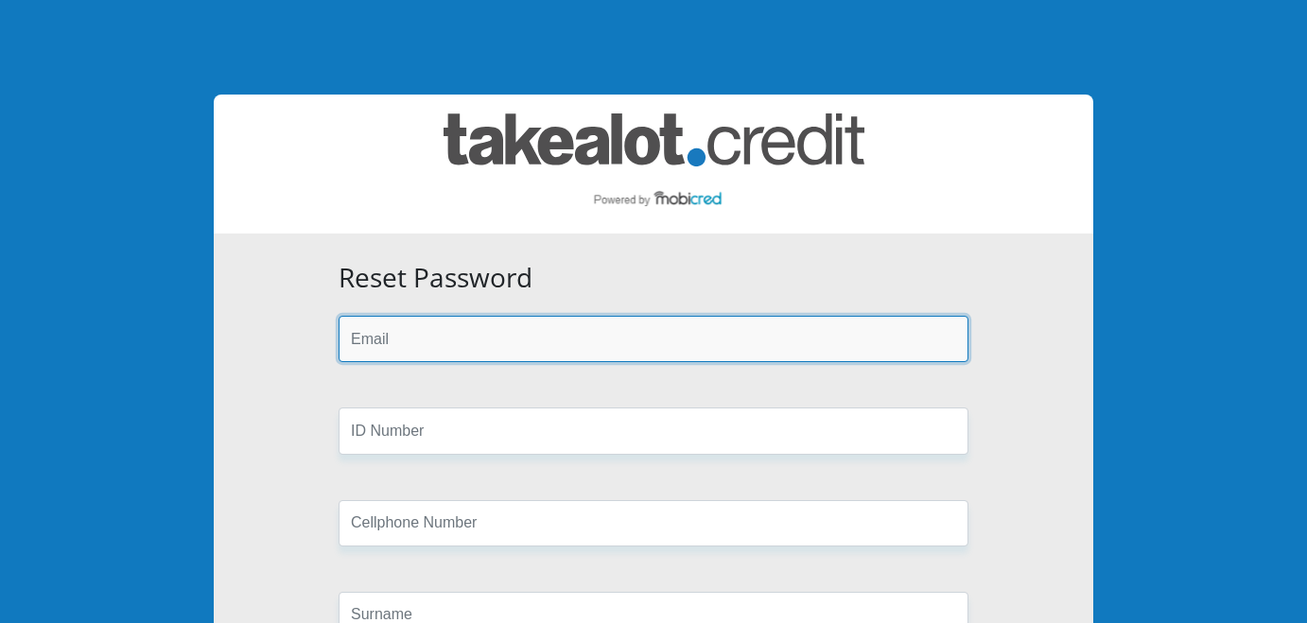
click at [633, 343] on input "email" at bounding box center [654, 339] width 630 height 46
type input "marainemb@gmail.com"
type input "0797043743"
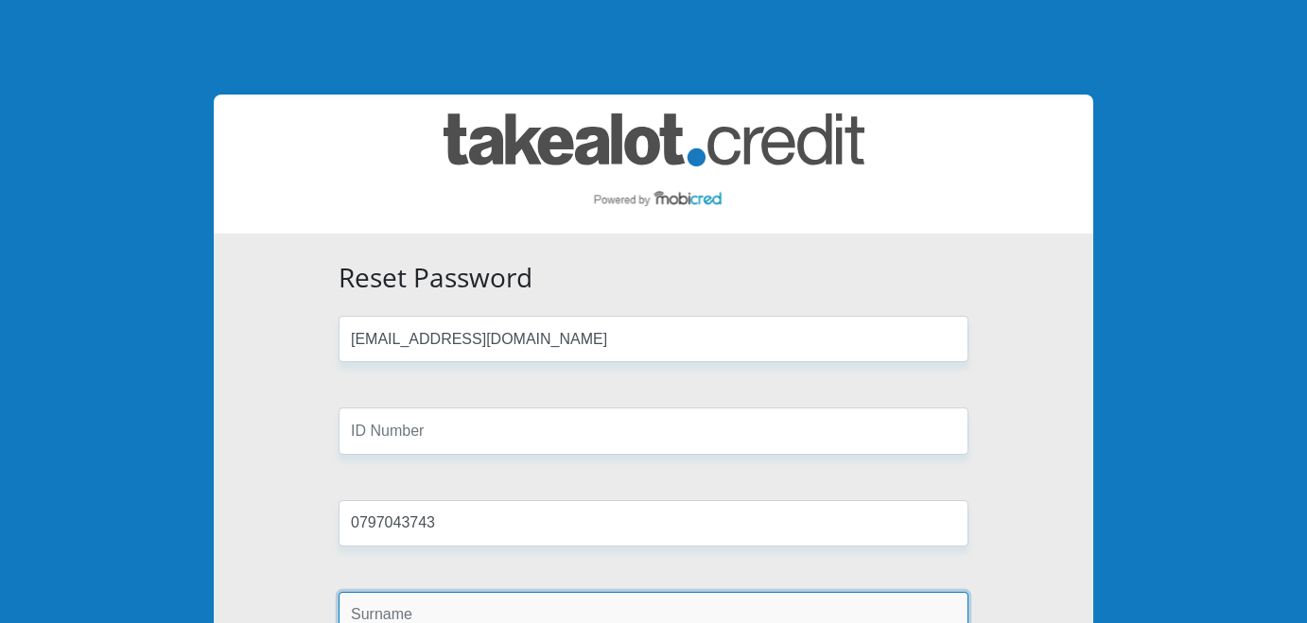
type input "Basson"
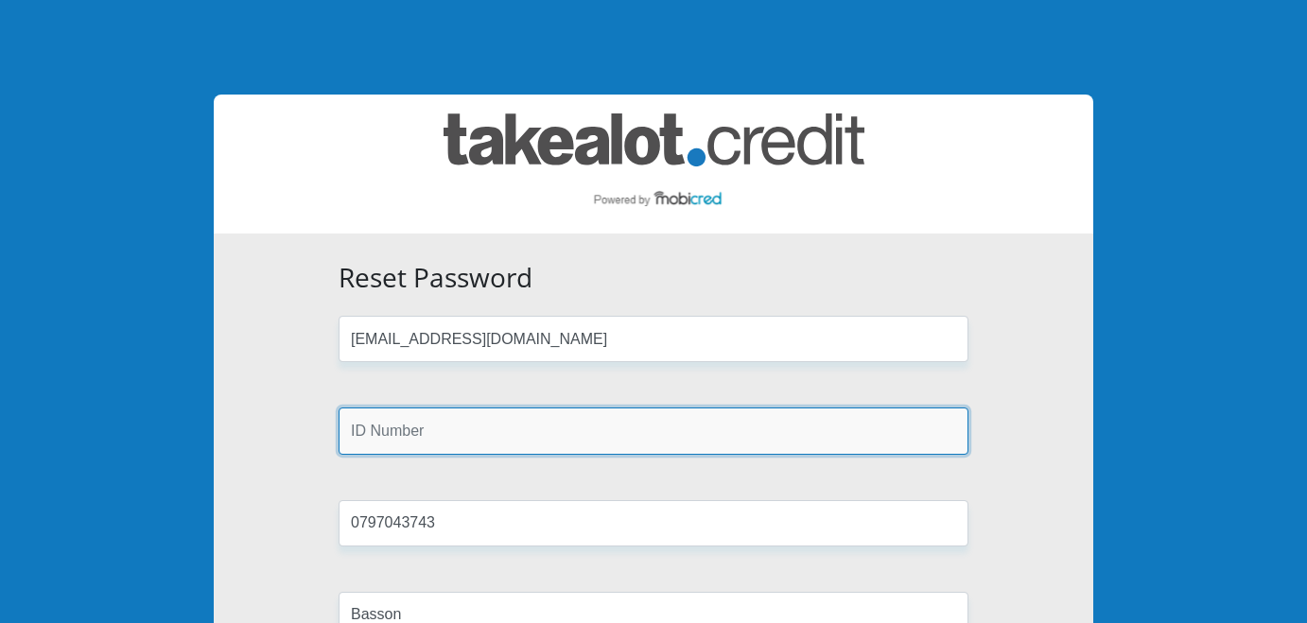
click at [538, 435] on input "text" at bounding box center [654, 431] width 630 height 46
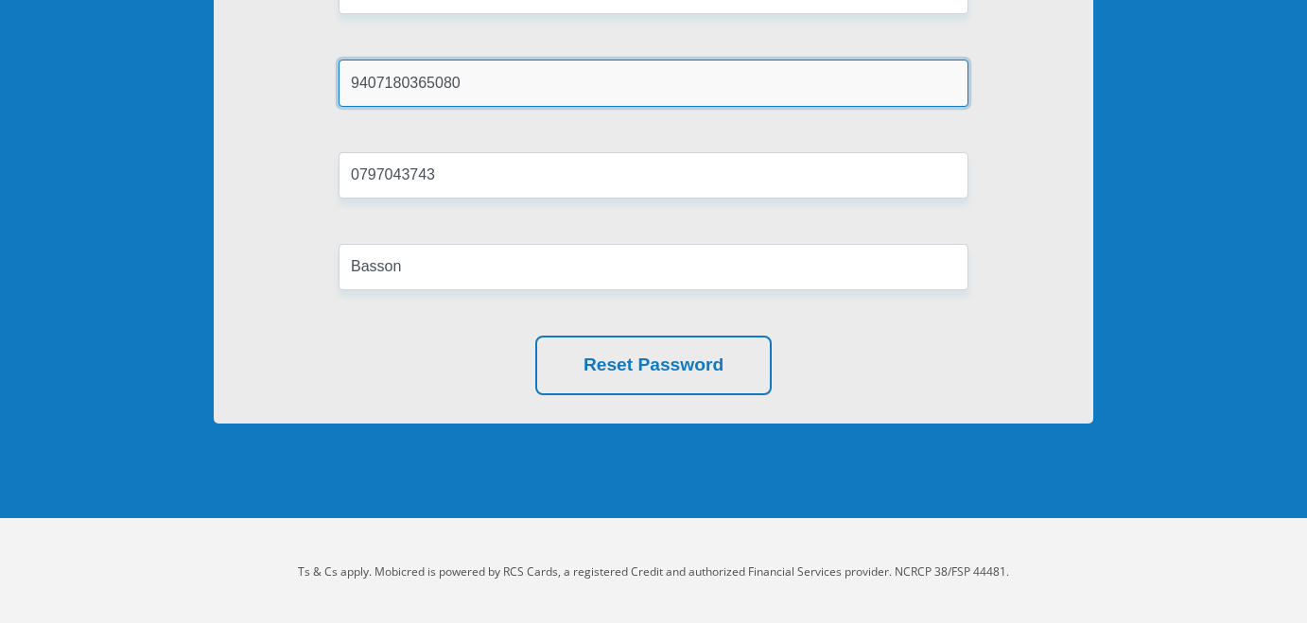
scroll to position [351, 0]
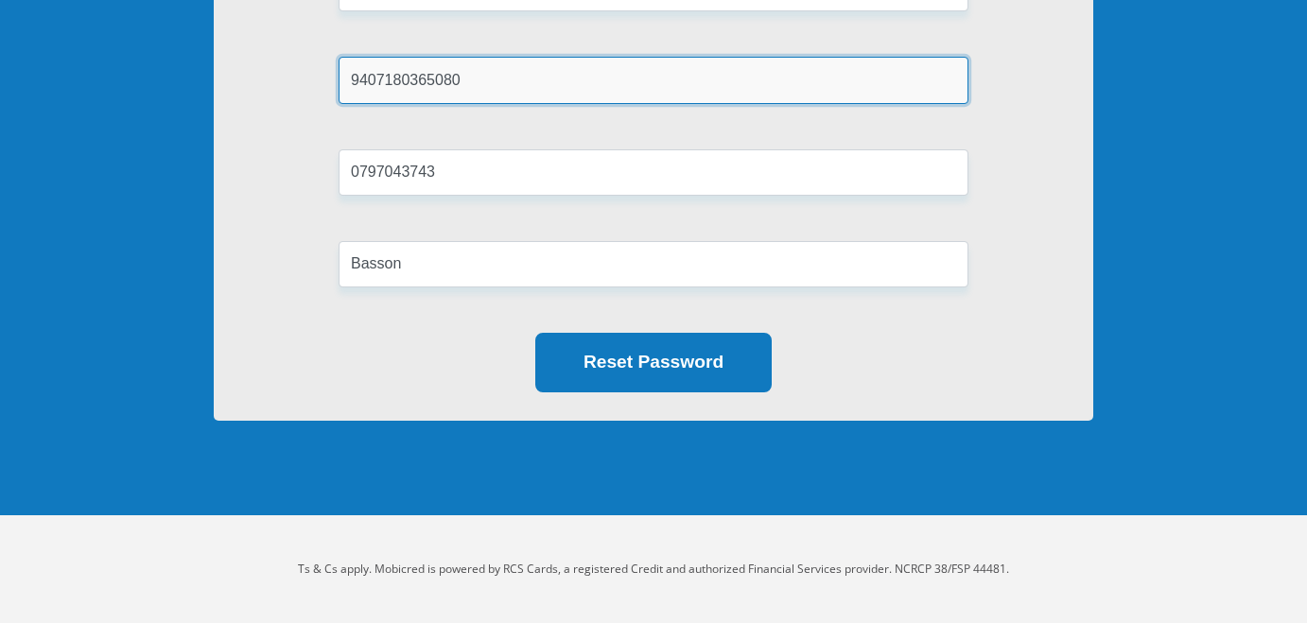
type input "9407180365080"
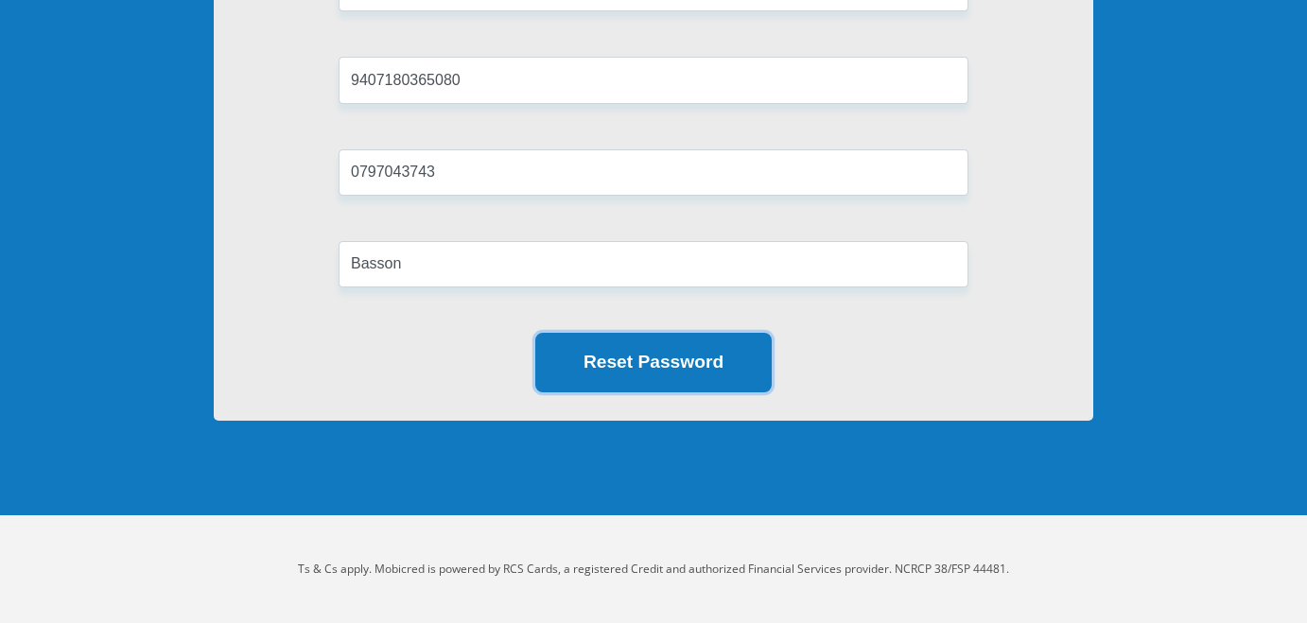
click at [674, 345] on button "Reset Password" at bounding box center [653, 363] width 236 height 60
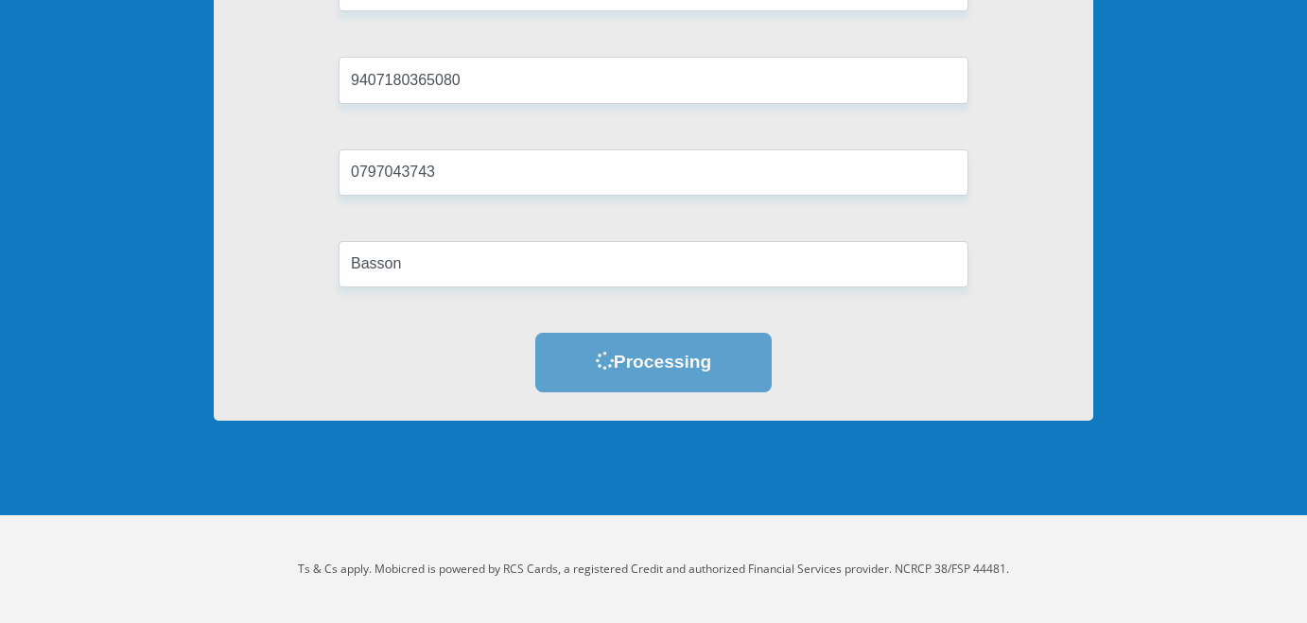
scroll to position [0, 0]
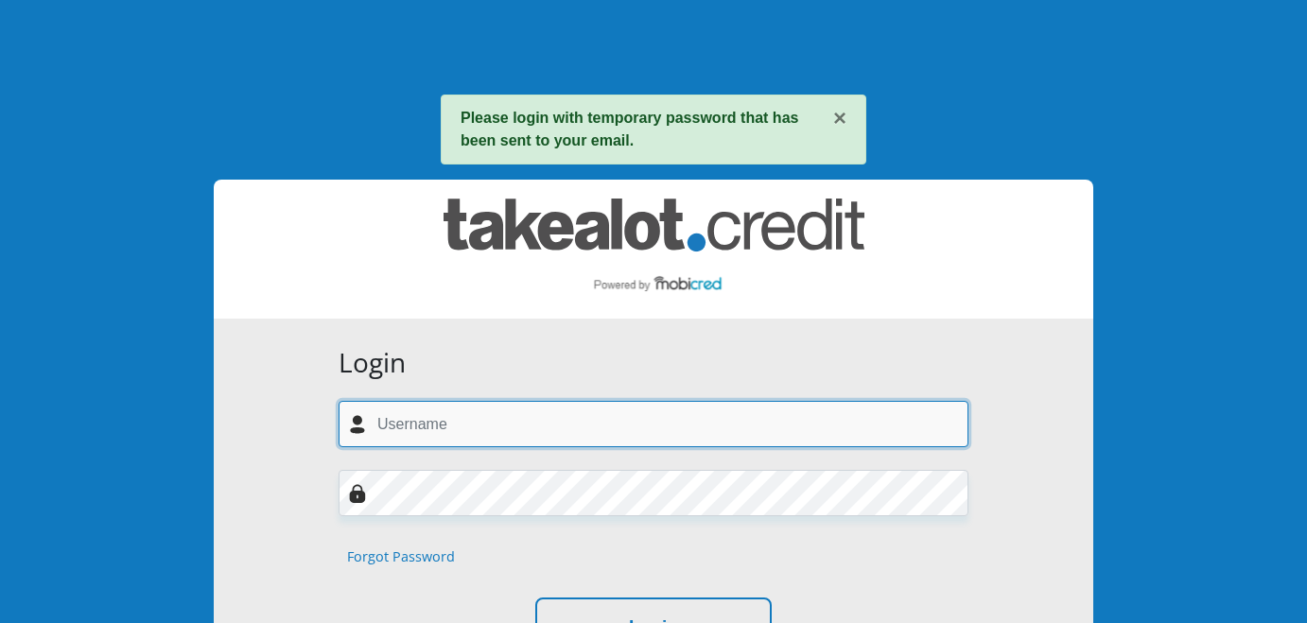
click at [591, 424] on input "text" at bounding box center [654, 424] width 630 height 46
type input "[EMAIL_ADDRESS][DOMAIN_NAME]"
